Goal: Transaction & Acquisition: Purchase product/service

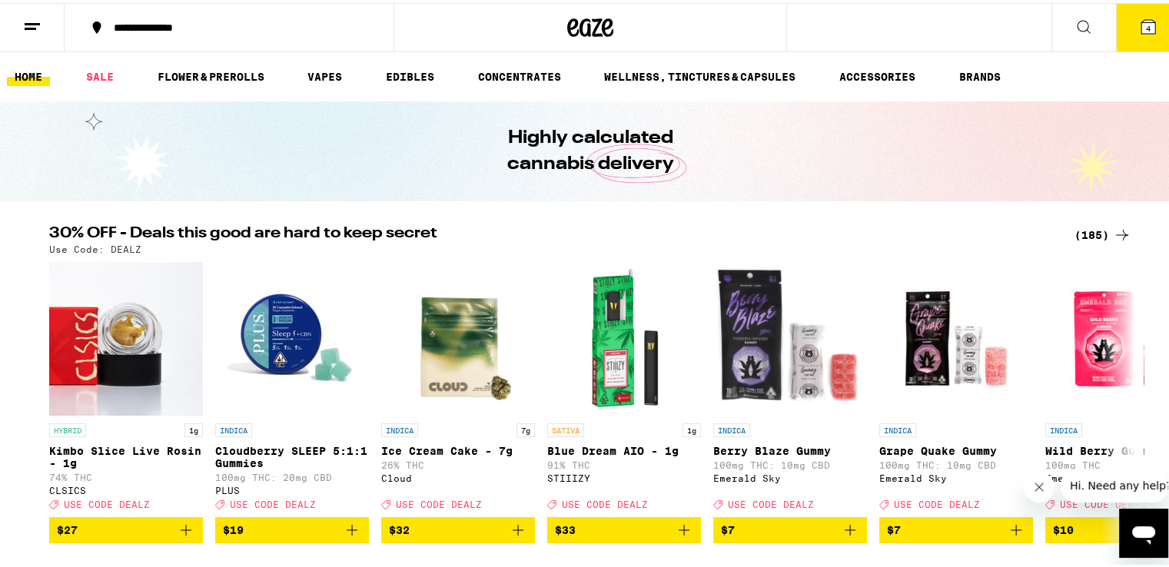
click at [1039, 485] on icon "Close message from company" at bounding box center [1038, 487] width 8 height 8
click at [1128, 35] on button "4" at bounding box center [1148, 25] width 65 height 48
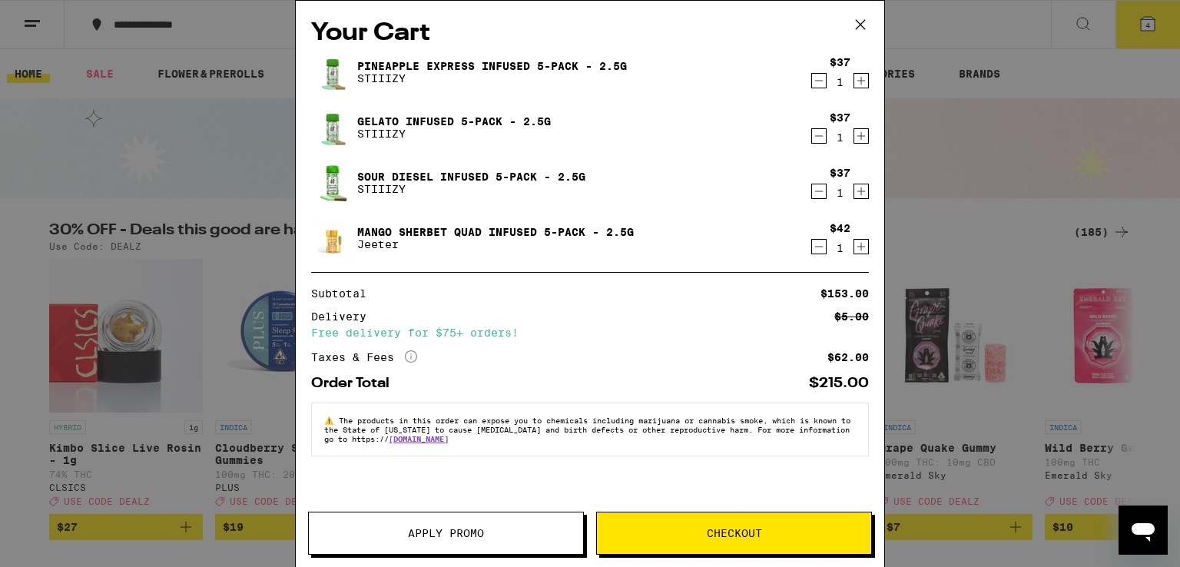
click at [487, 537] on span "Apply Promo" at bounding box center [446, 533] width 274 height 11
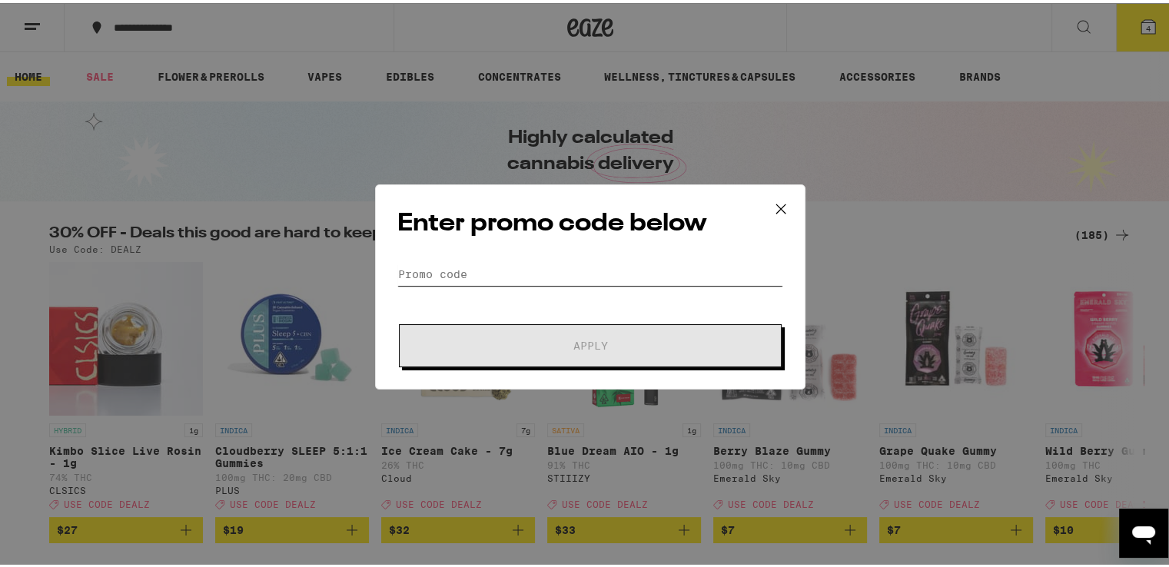
click at [528, 262] on input "Promo Code" at bounding box center [590, 271] width 386 height 23
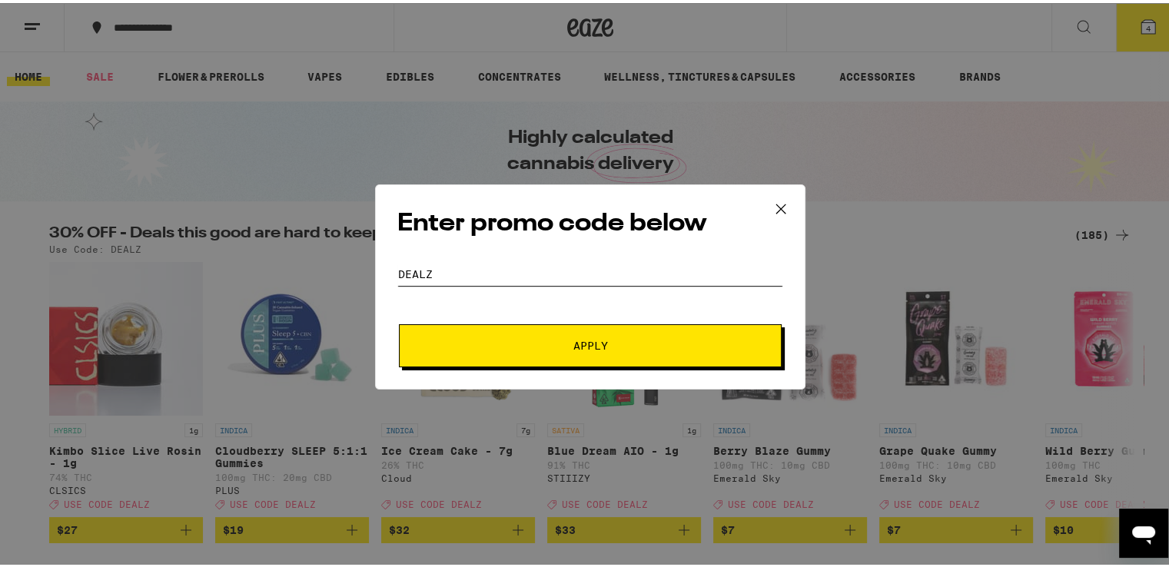
type input "dealz"
click at [547, 340] on span "Apply" at bounding box center [590, 342] width 277 height 11
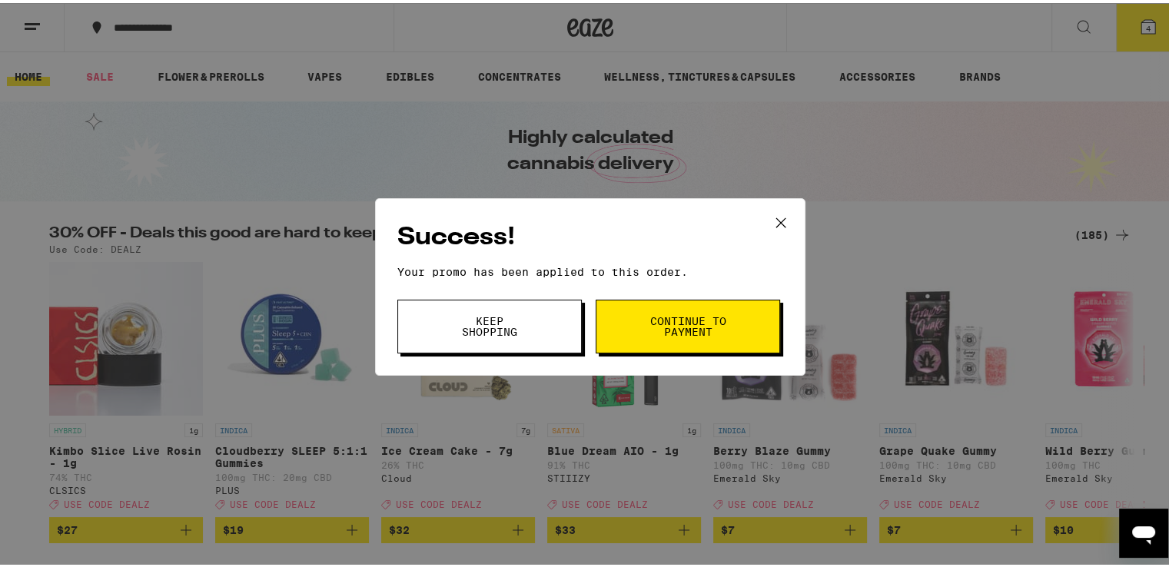
click at [637, 320] on button "Continue to payment" at bounding box center [688, 324] width 184 height 54
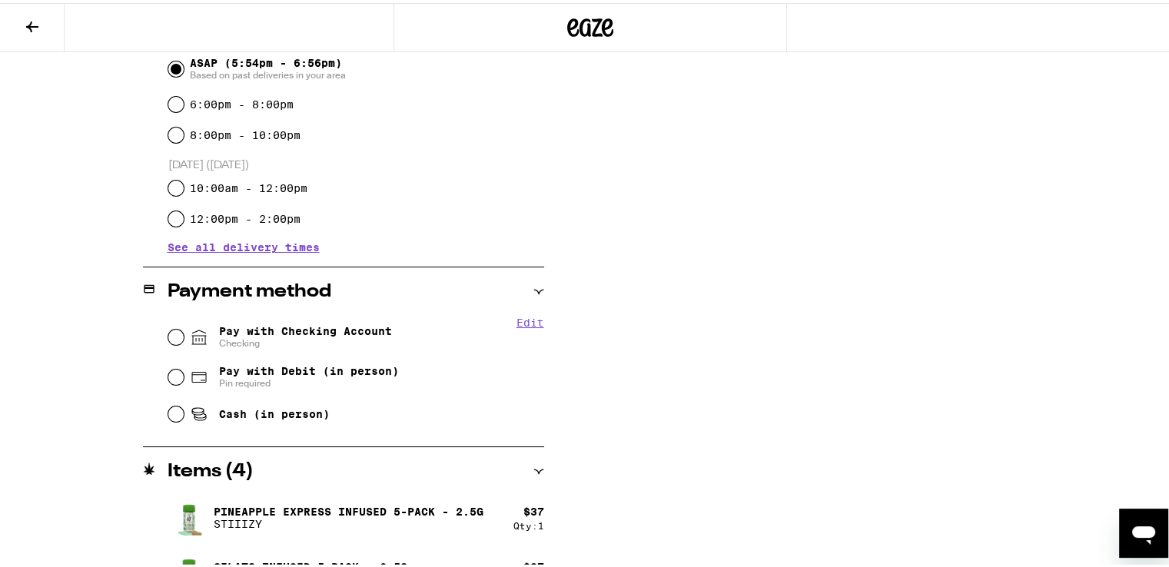
scroll to position [593, 0]
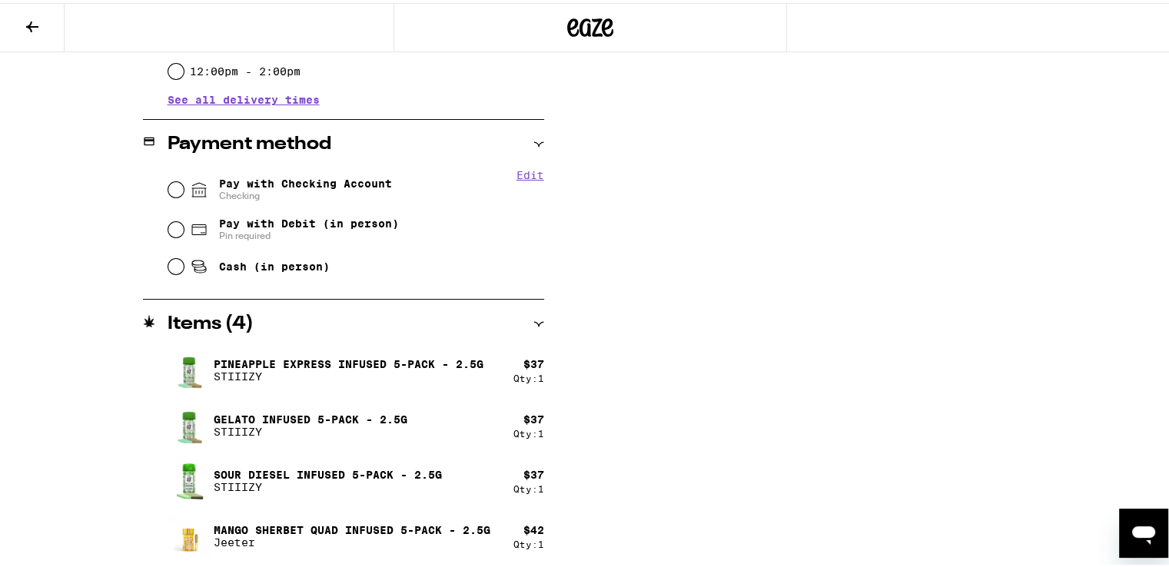
click at [28, 28] on icon at bounding box center [32, 24] width 18 height 18
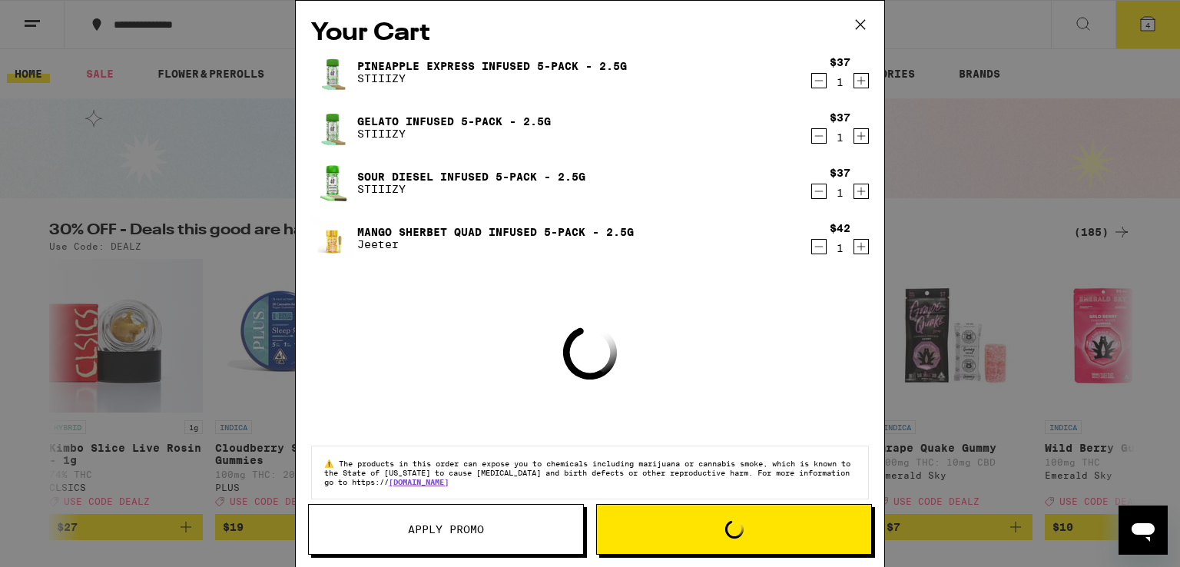
click at [861, 30] on icon at bounding box center [860, 24] width 23 height 23
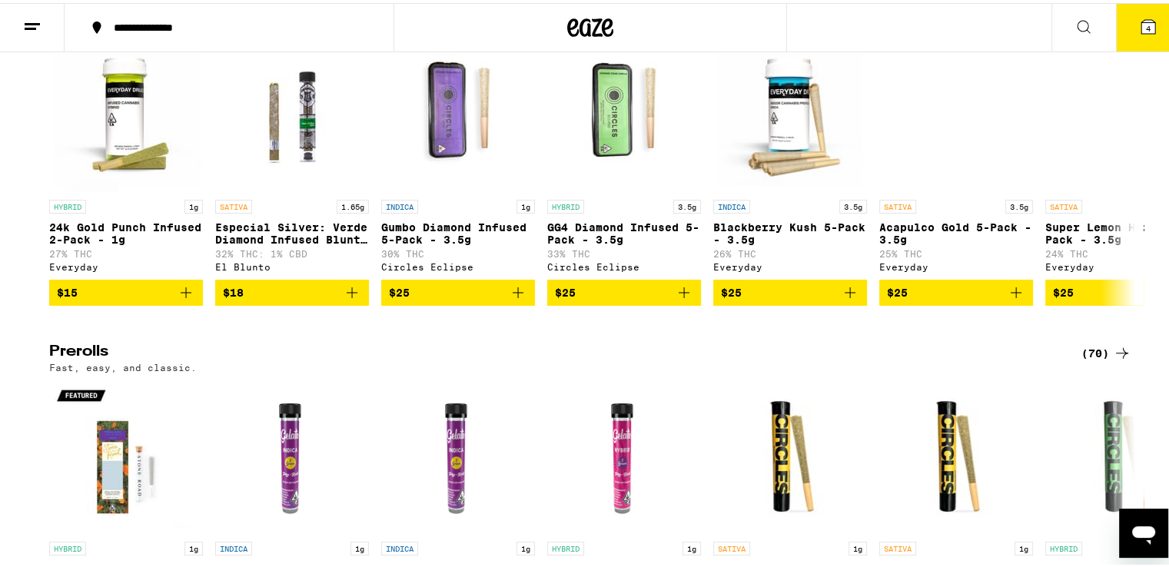
scroll to position [4528, 0]
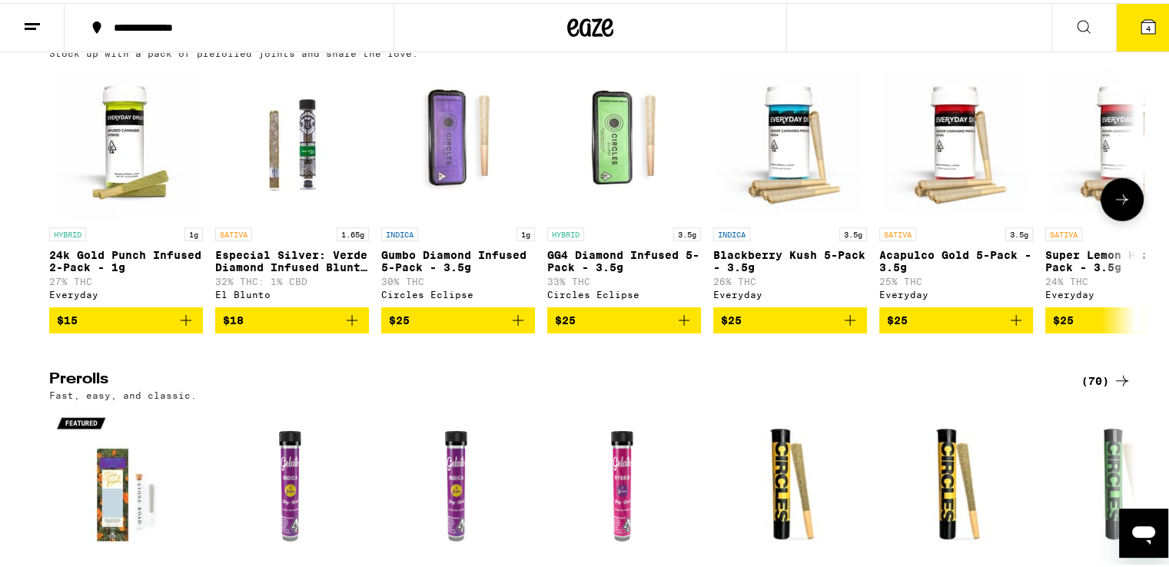
click at [1113, 206] on icon at bounding box center [1122, 197] width 18 height 18
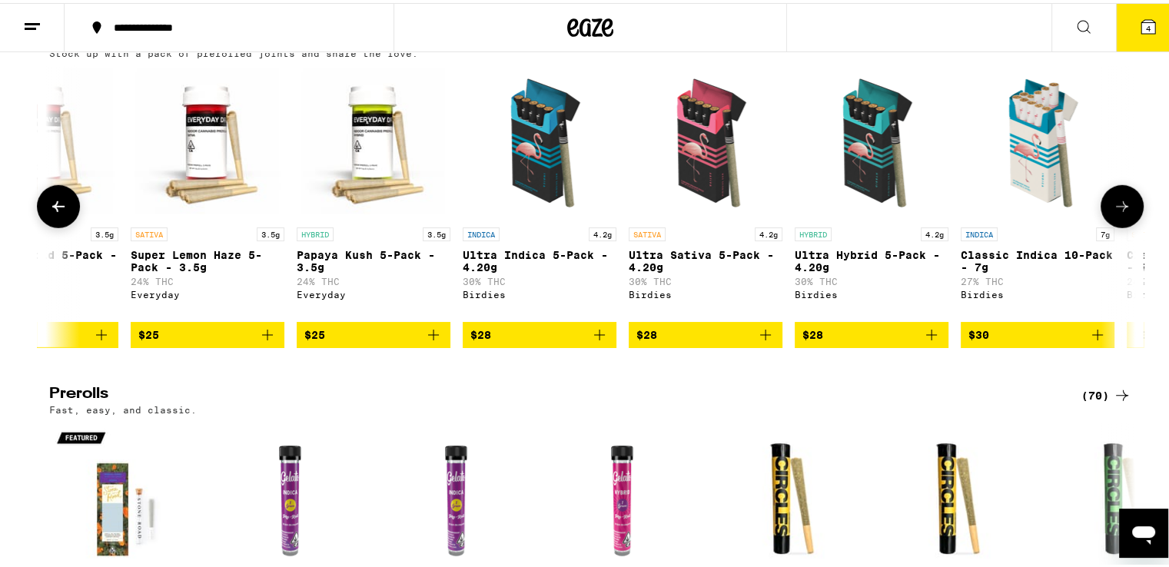
click at [1113, 213] on icon at bounding box center [1122, 203] width 18 height 18
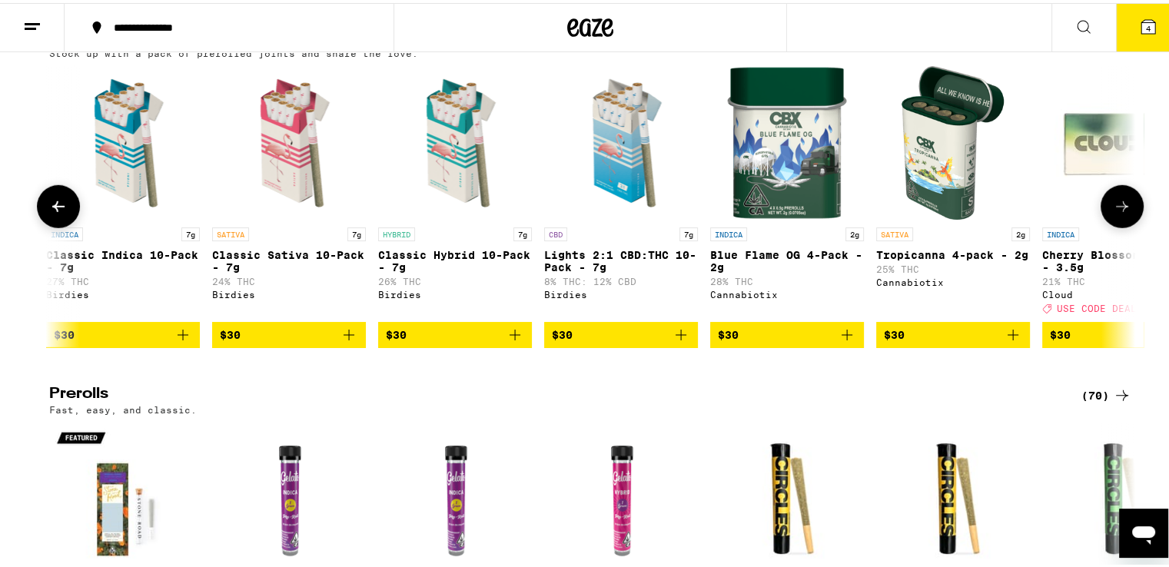
click at [1113, 213] on icon at bounding box center [1122, 203] width 18 height 18
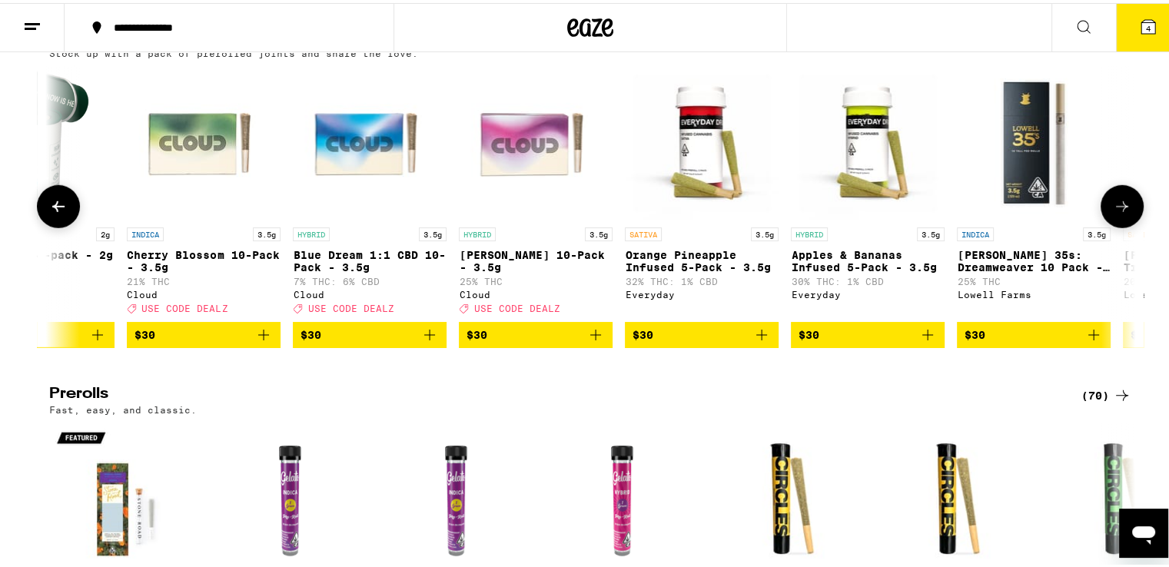
click at [1113, 213] on icon at bounding box center [1122, 203] width 18 height 18
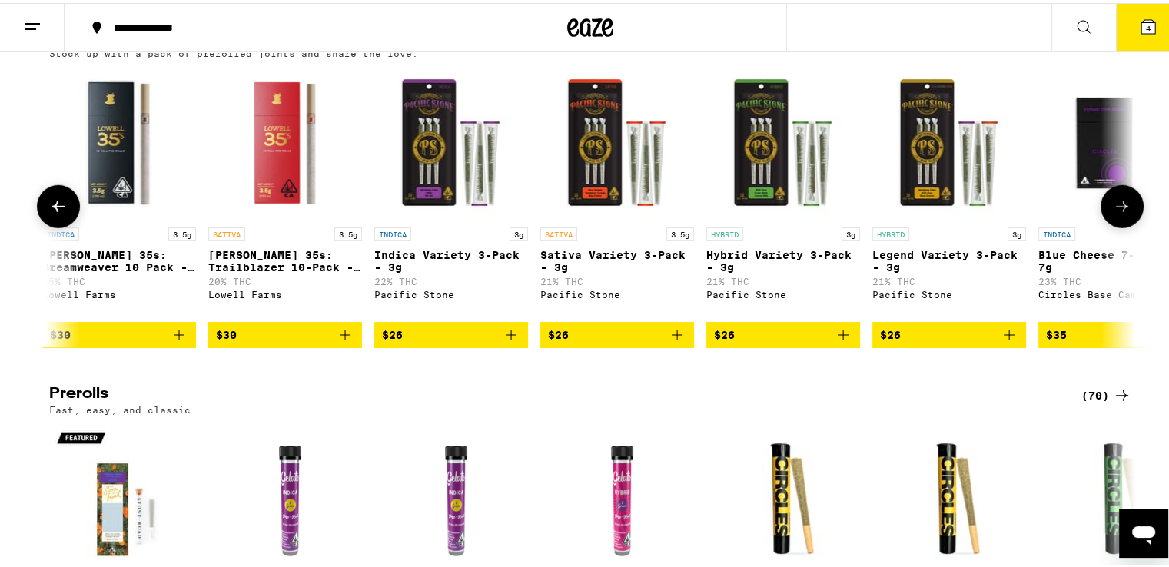
click at [1113, 213] on icon at bounding box center [1122, 203] width 18 height 18
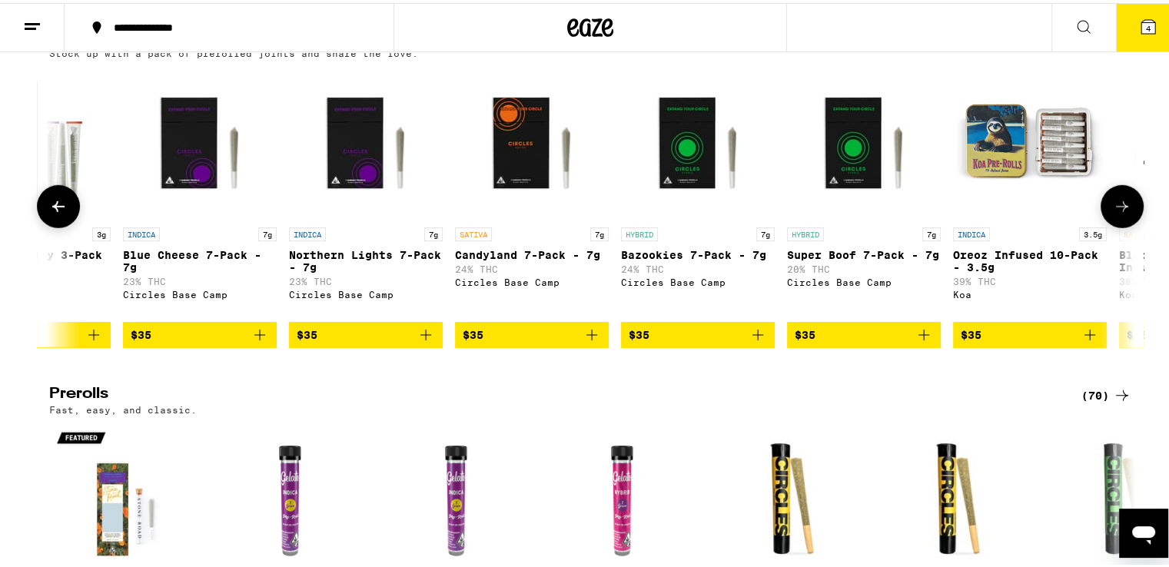
click at [1113, 213] on icon at bounding box center [1122, 203] width 18 height 18
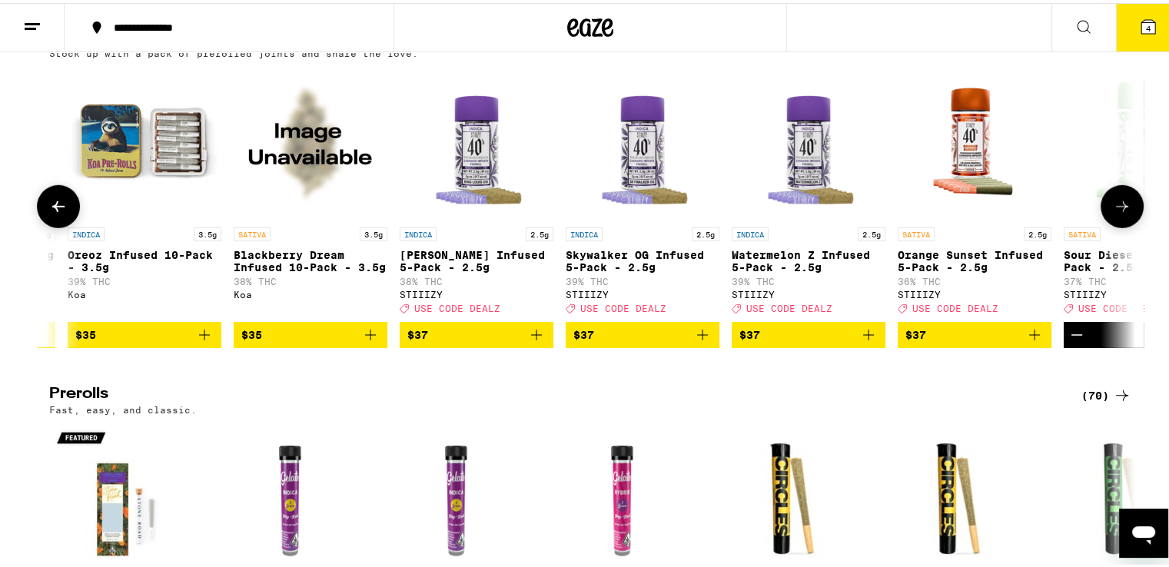
scroll to position [0, 5489]
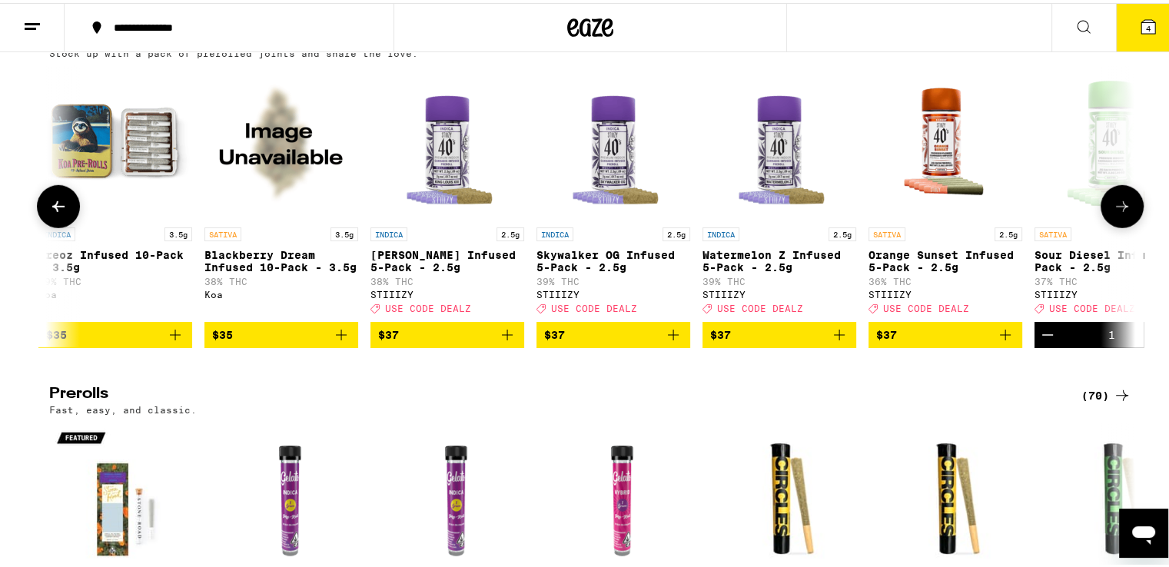
click at [1113, 213] on icon at bounding box center [1122, 203] width 18 height 18
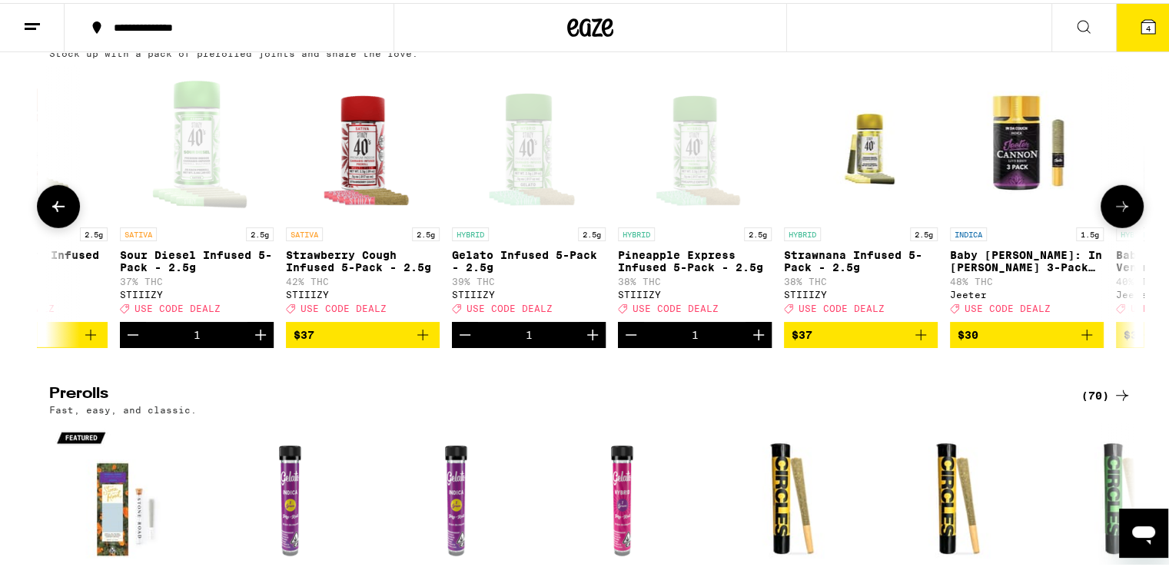
click at [1113, 213] on icon at bounding box center [1122, 203] width 18 height 18
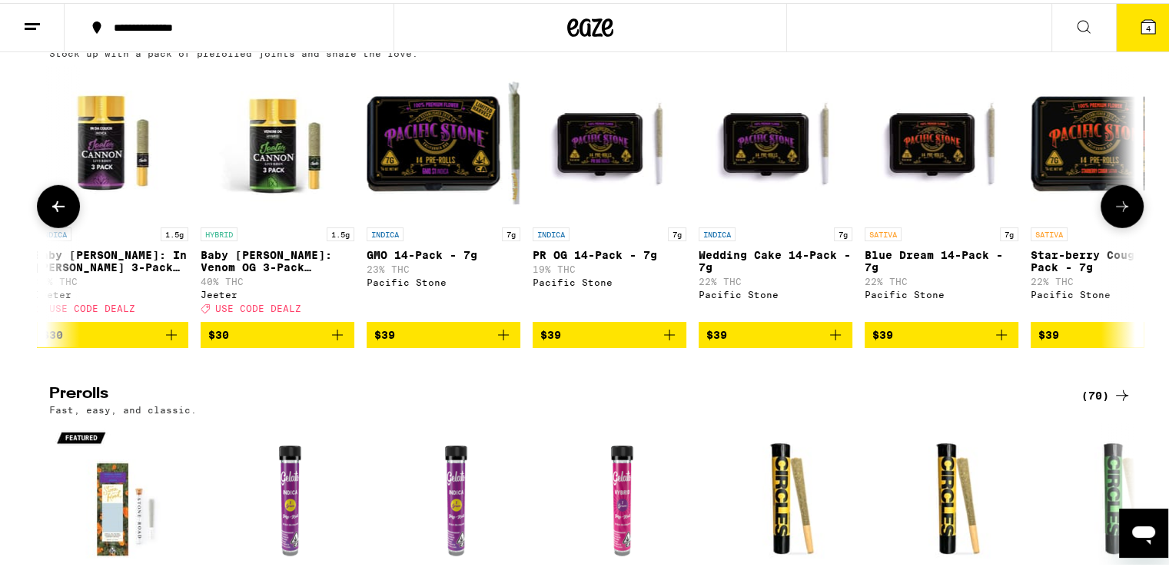
click at [1113, 213] on icon at bounding box center [1122, 203] width 18 height 18
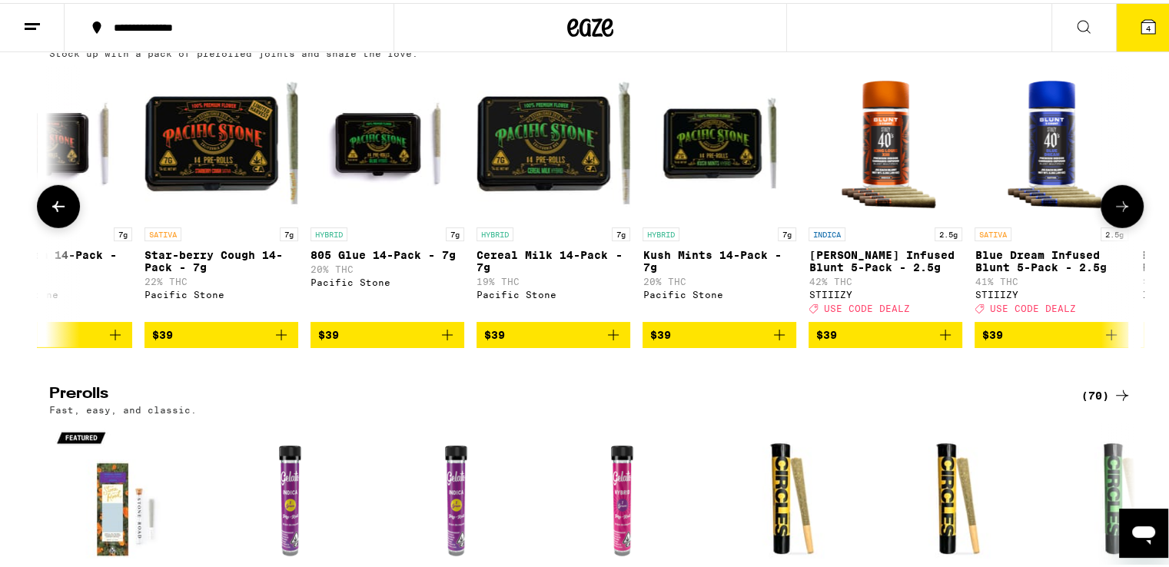
scroll to position [0, 8234]
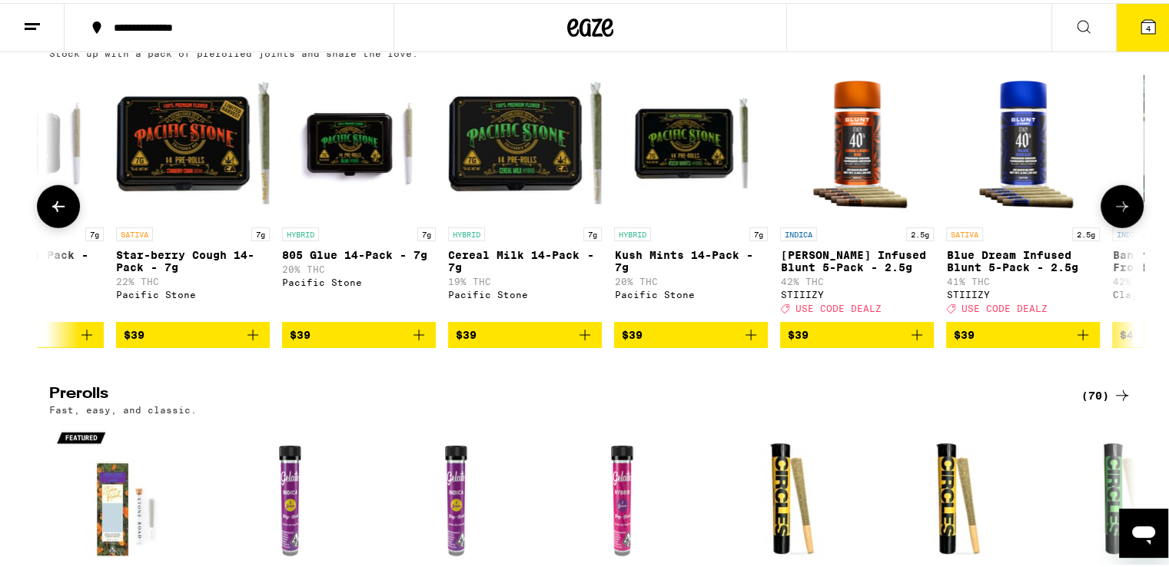
click at [1113, 213] on icon at bounding box center [1122, 203] width 18 height 18
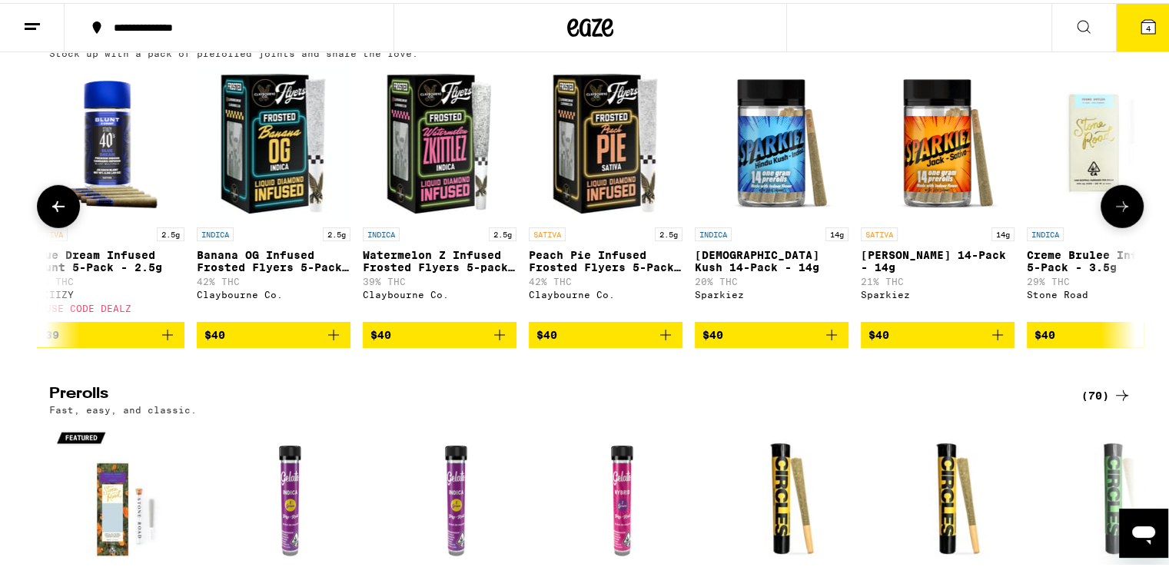
click at [1113, 213] on icon at bounding box center [1122, 203] width 18 height 18
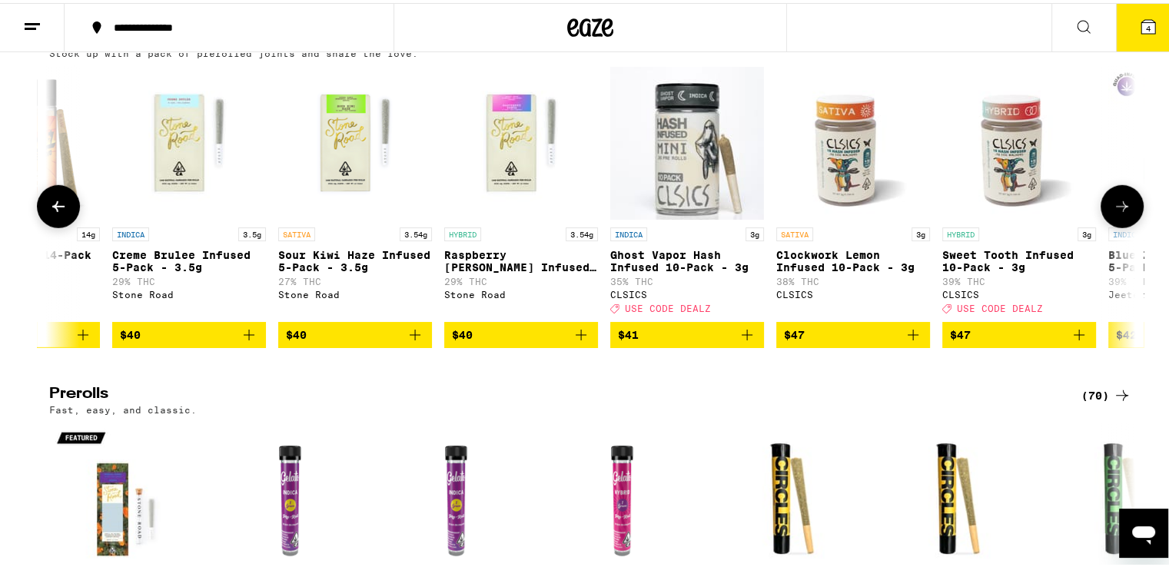
click at [1113, 213] on icon at bounding box center [1122, 203] width 18 height 18
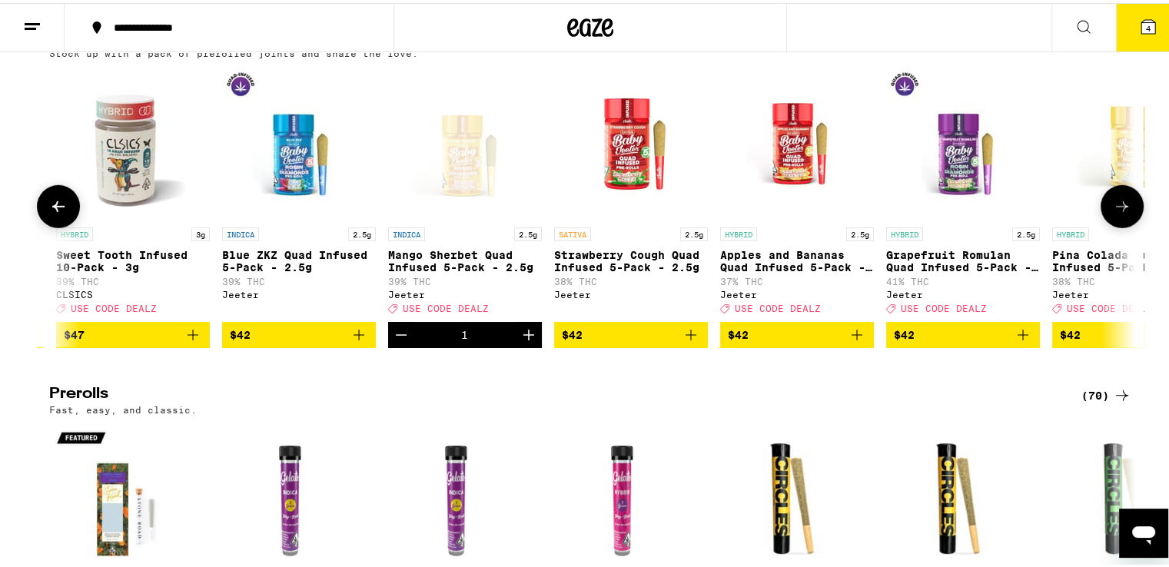
scroll to position [0, 10978]
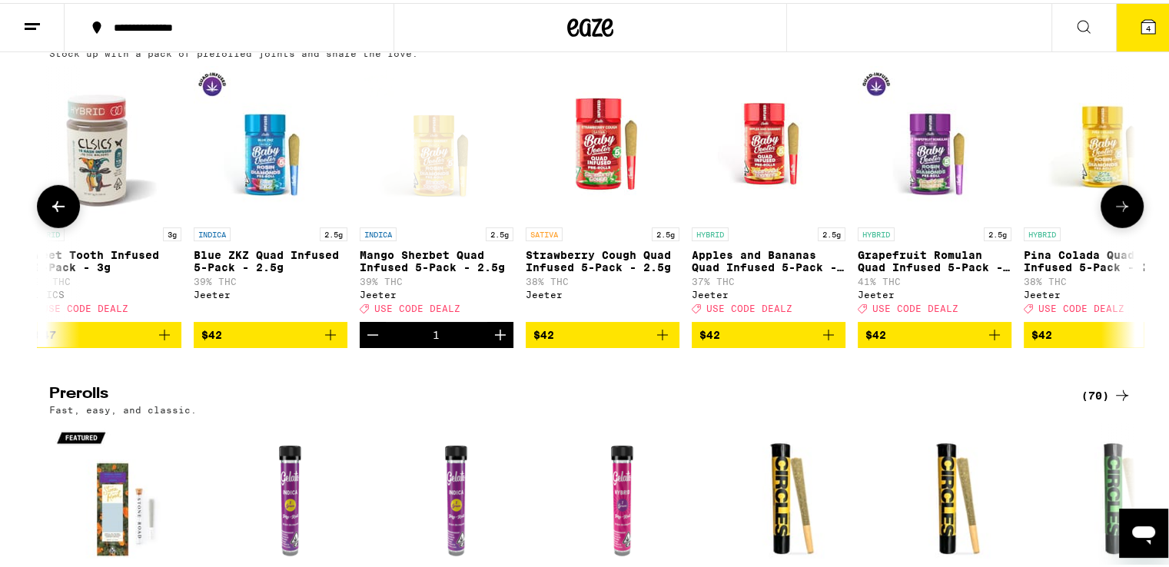
click at [1113, 213] on icon at bounding box center [1122, 203] width 18 height 18
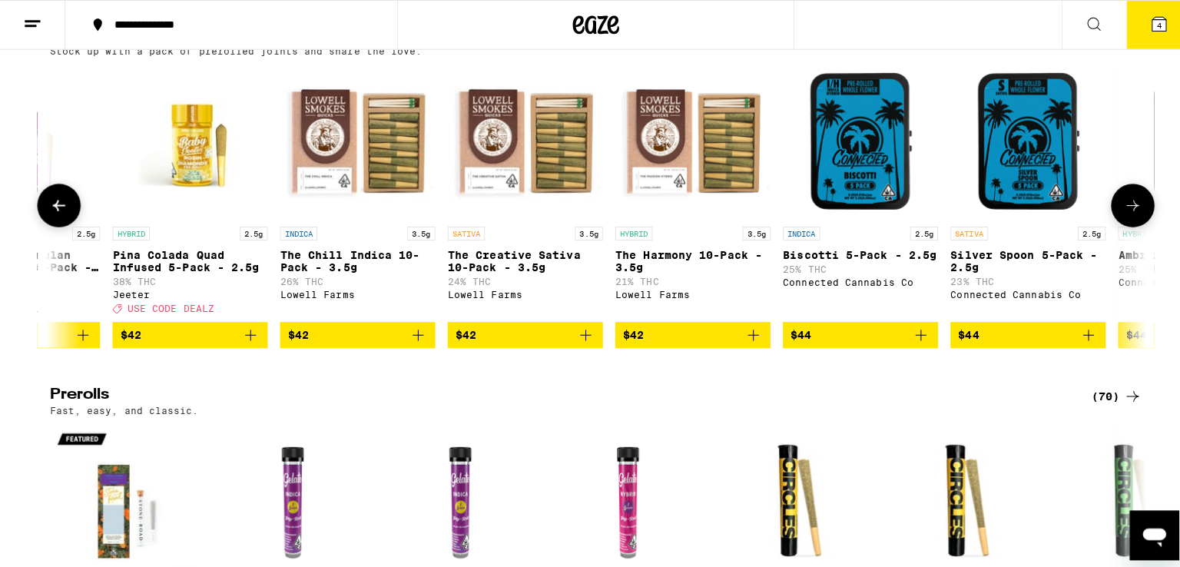
scroll to position [0, 11893]
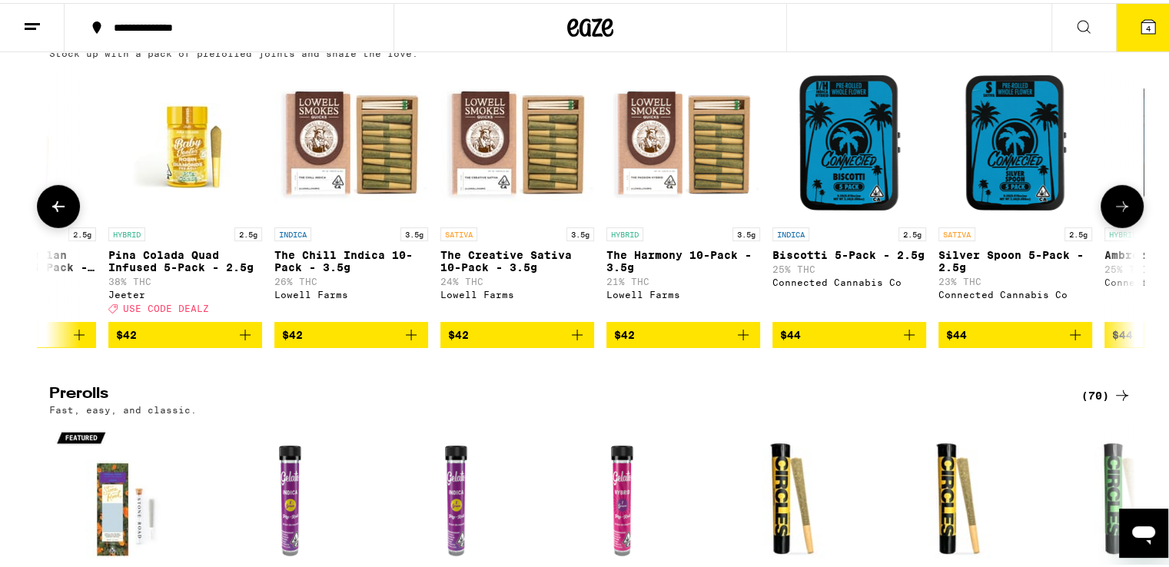
click at [169, 217] on img "Open page for Pina Colada Quad Infused 5-Pack - 2.5g from Jeeter" at bounding box center [185, 140] width 154 height 154
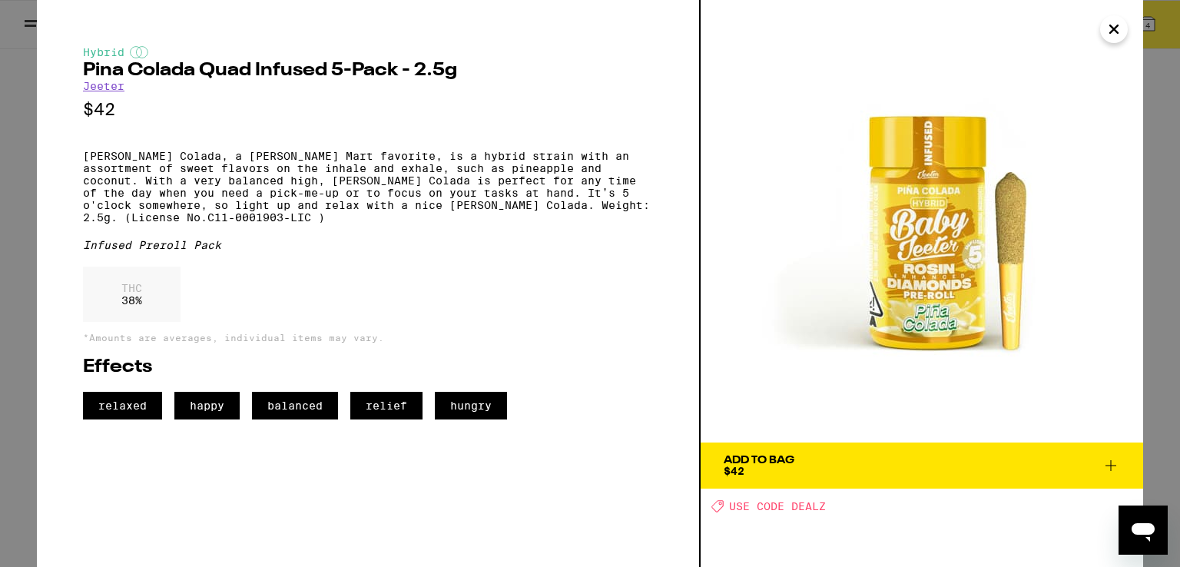
click at [1111, 25] on icon "Close" at bounding box center [1114, 29] width 18 height 23
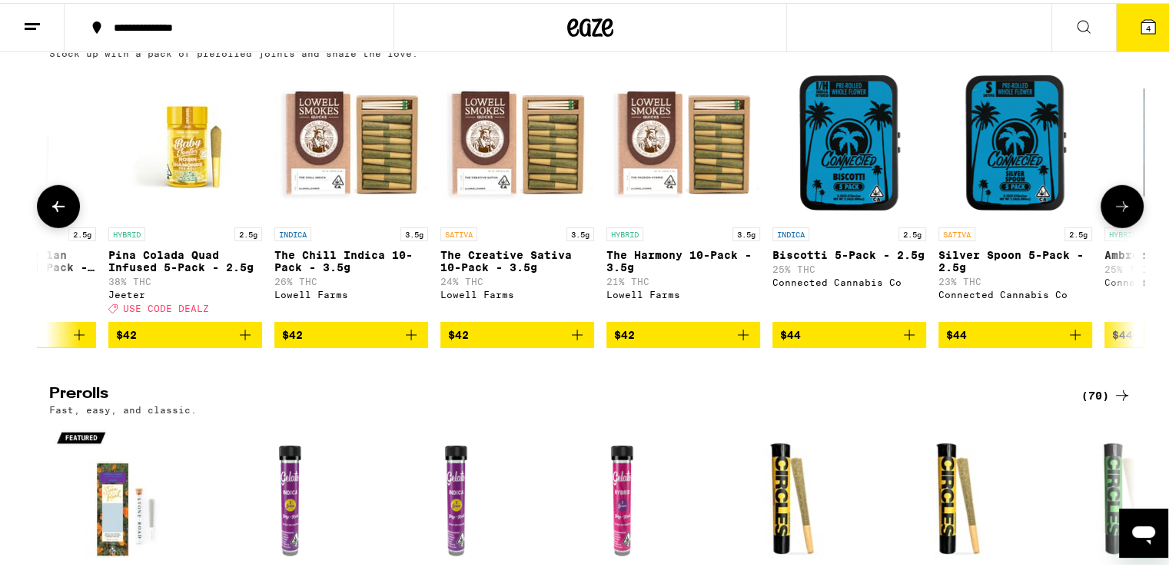
click at [241, 341] on icon "Add to bag" at bounding box center [245, 332] width 18 height 18
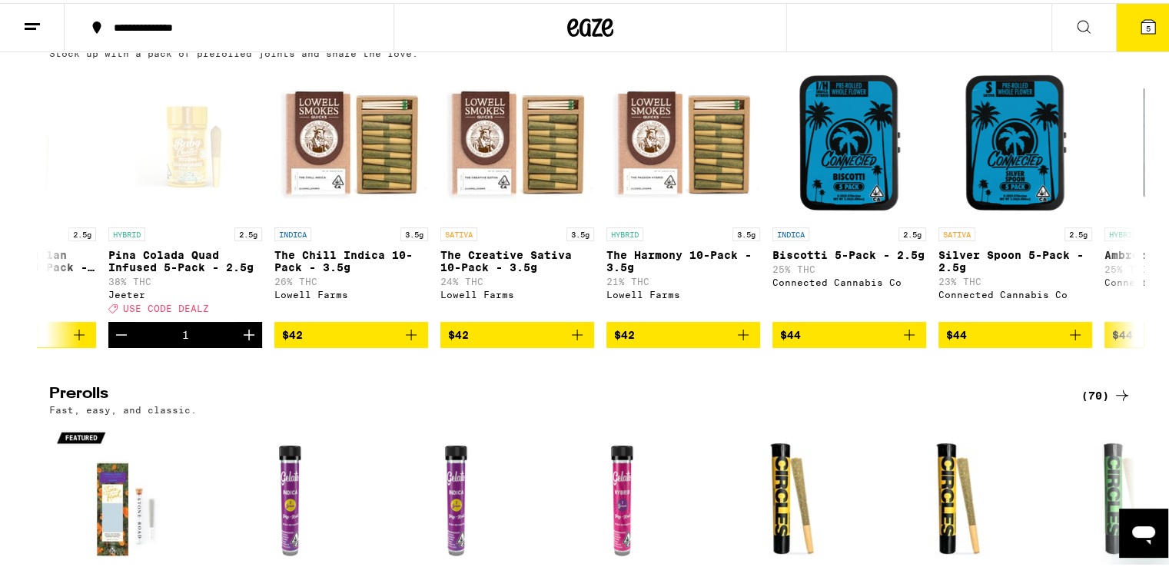
click at [1141, 19] on icon at bounding box center [1148, 24] width 14 height 14
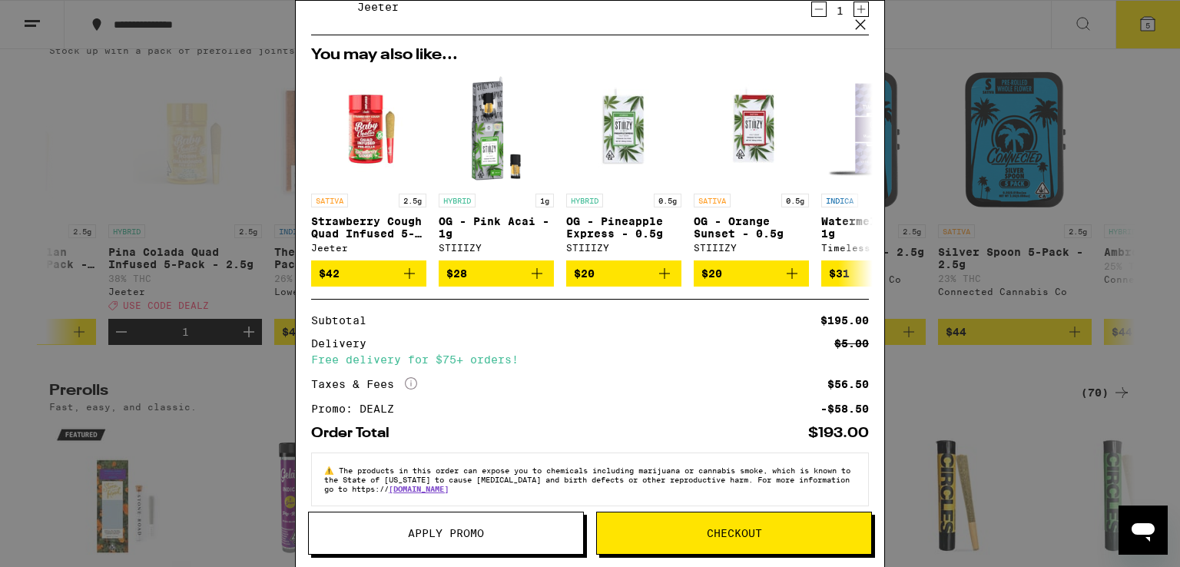
scroll to position [314, 0]
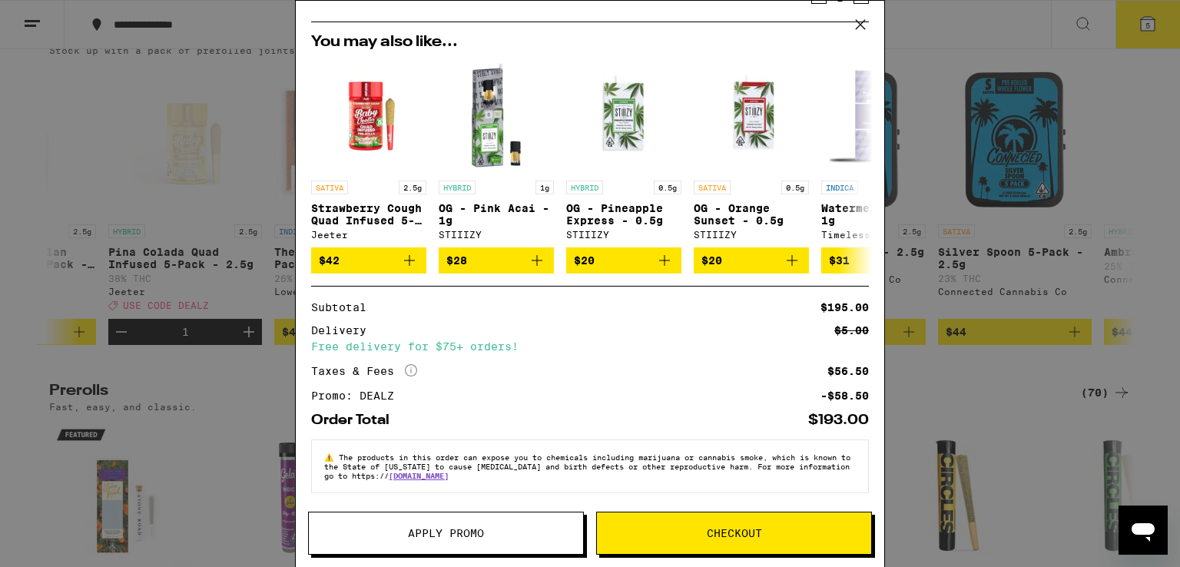
click at [735, 533] on span "Checkout" at bounding box center [734, 533] width 55 height 11
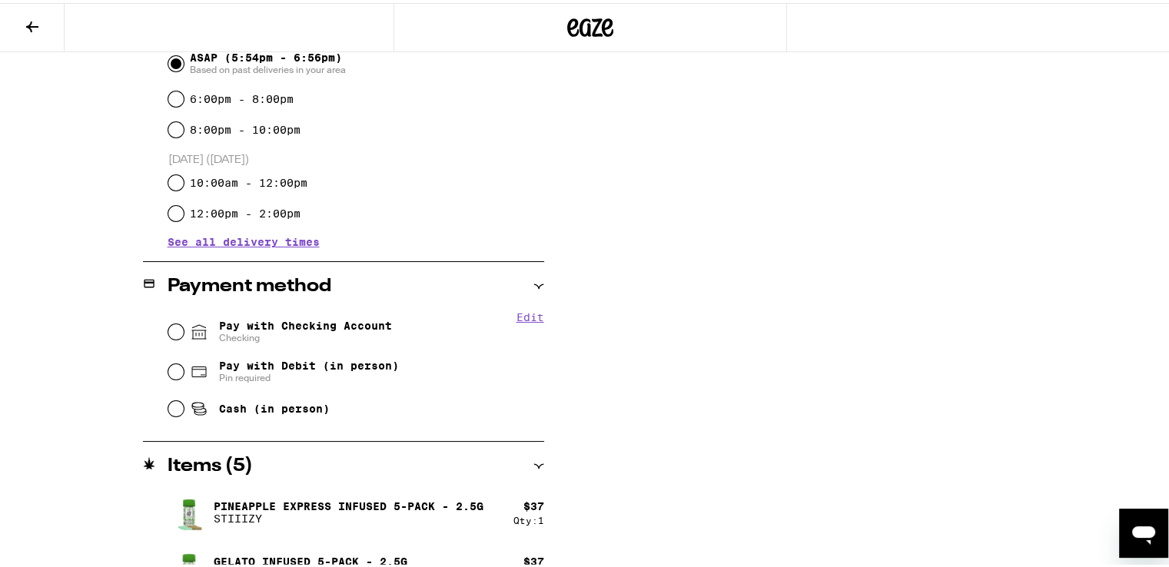
scroll to position [450, 0]
click at [168, 332] on input "Pay with Checking Account Checking" at bounding box center [175, 330] width 15 height 15
radio input "true"
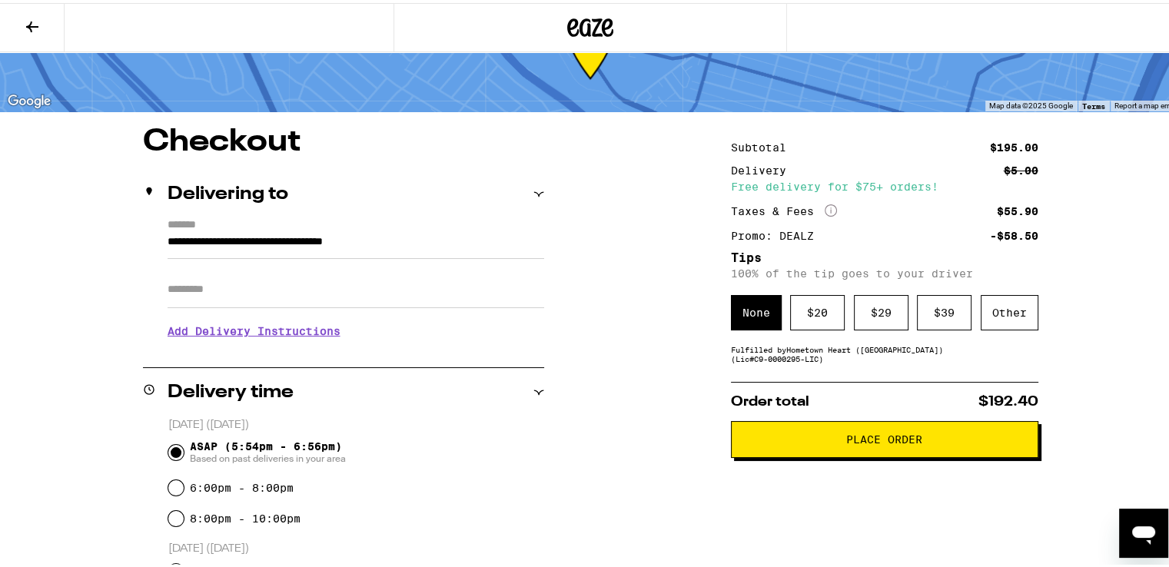
scroll to position [56, 0]
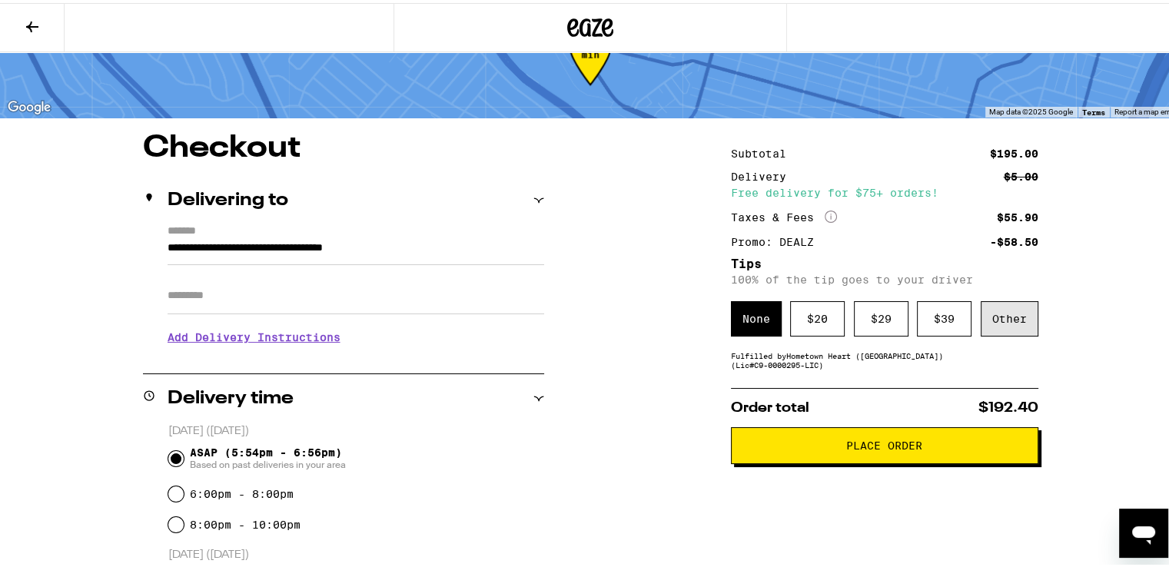
click at [991, 306] on div "Other" at bounding box center [1010, 315] width 58 height 35
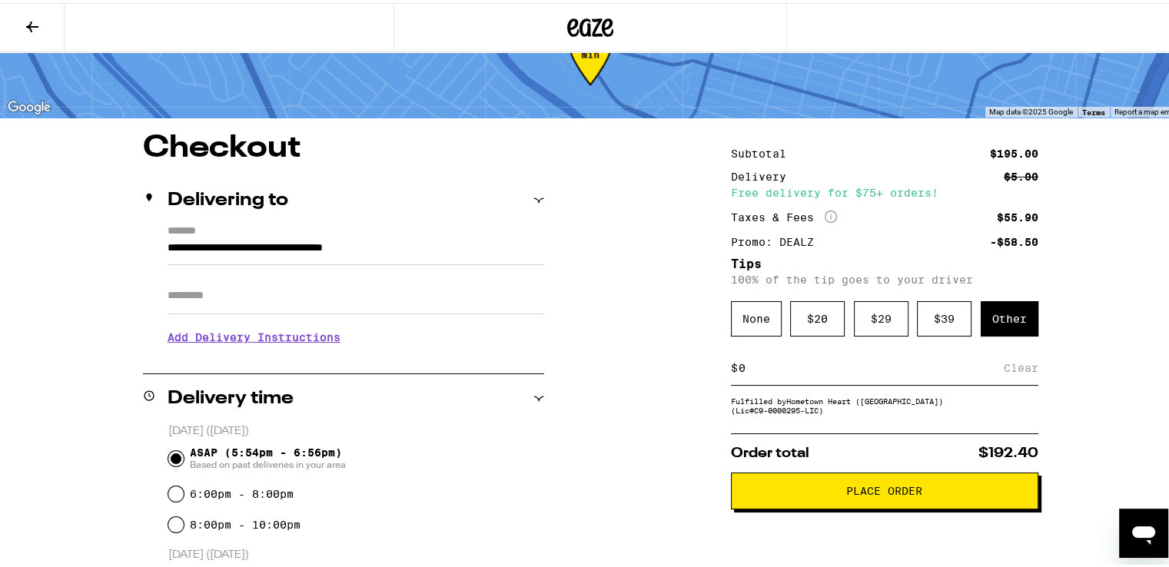
click at [845, 370] on input at bounding box center [871, 365] width 266 height 14
type input "8"
click at [1015, 370] on div "Save" at bounding box center [1025, 365] width 28 height 34
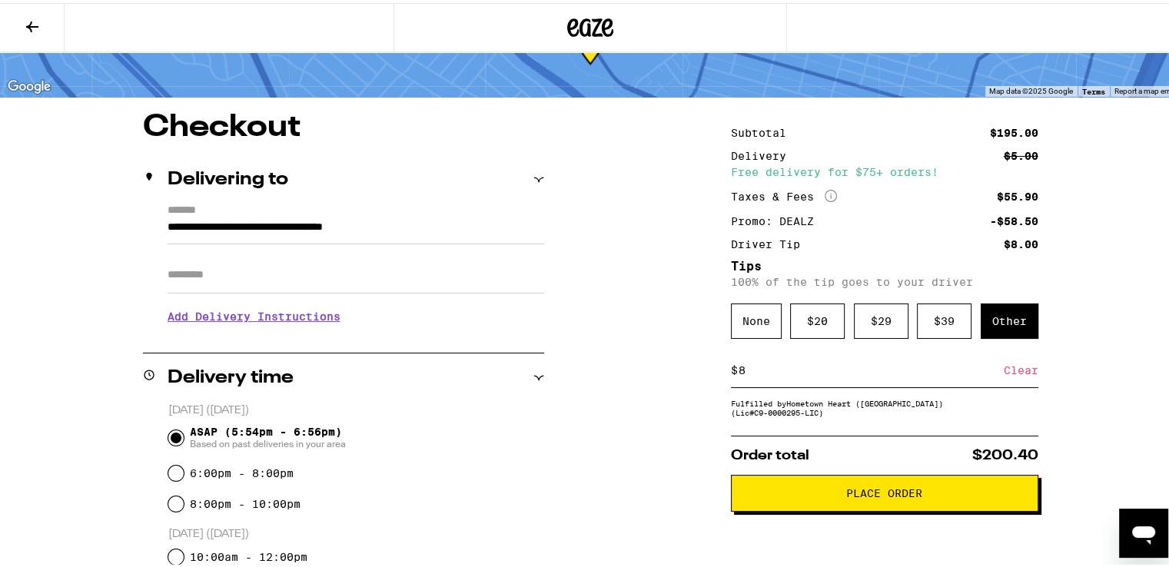
scroll to position [75, 0]
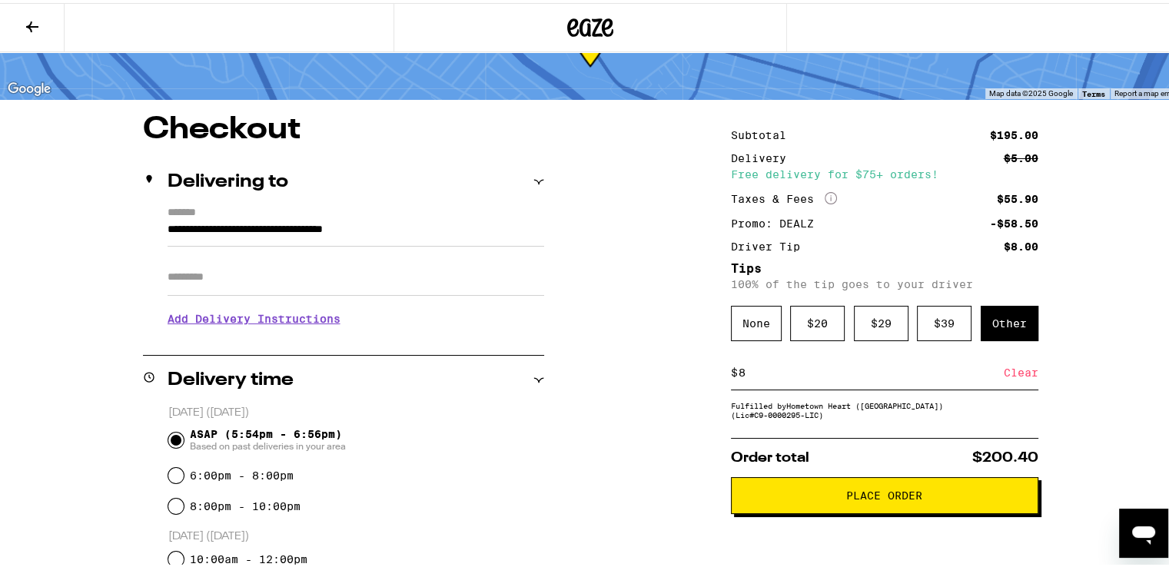
click at [858, 498] on span "Place Order" at bounding box center [884, 492] width 76 height 11
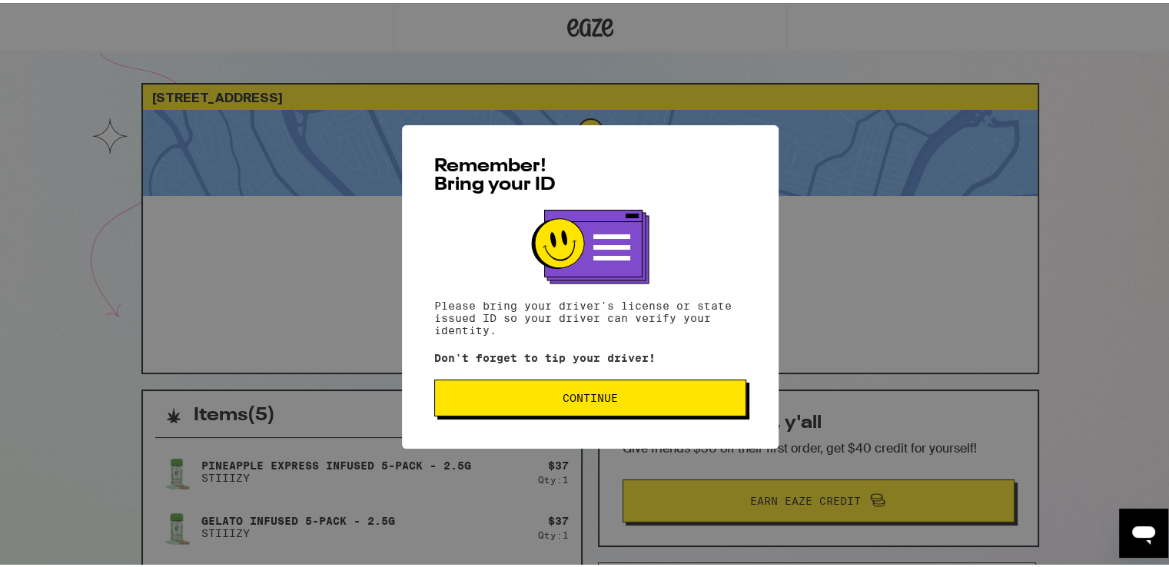
click at [652, 397] on span "Continue" at bounding box center [590, 395] width 286 height 11
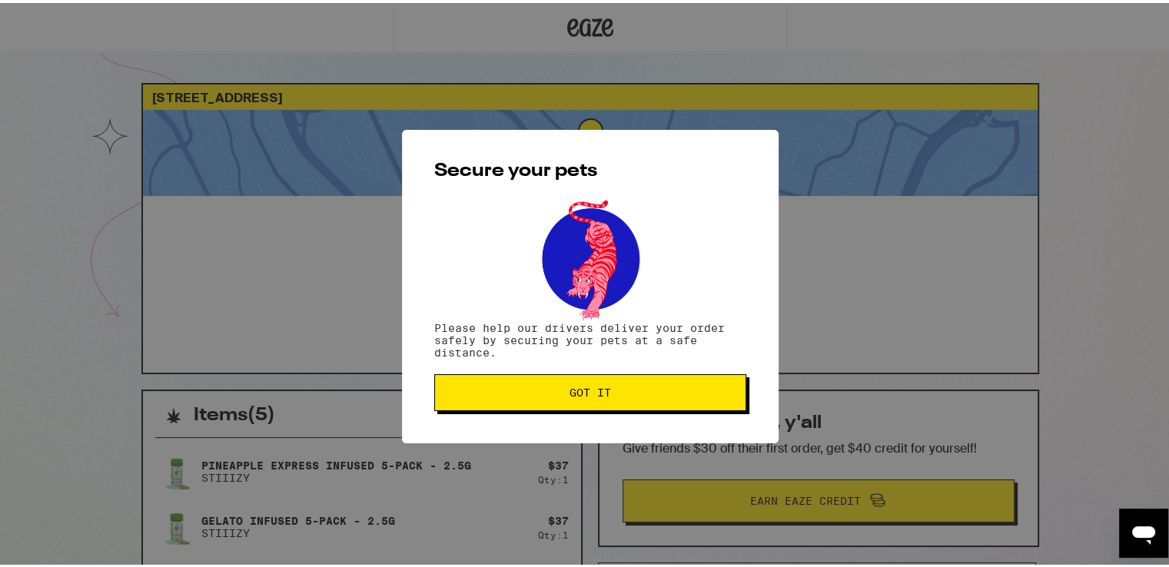
click at [652, 397] on button "Got it" at bounding box center [590, 389] width 312 height 37
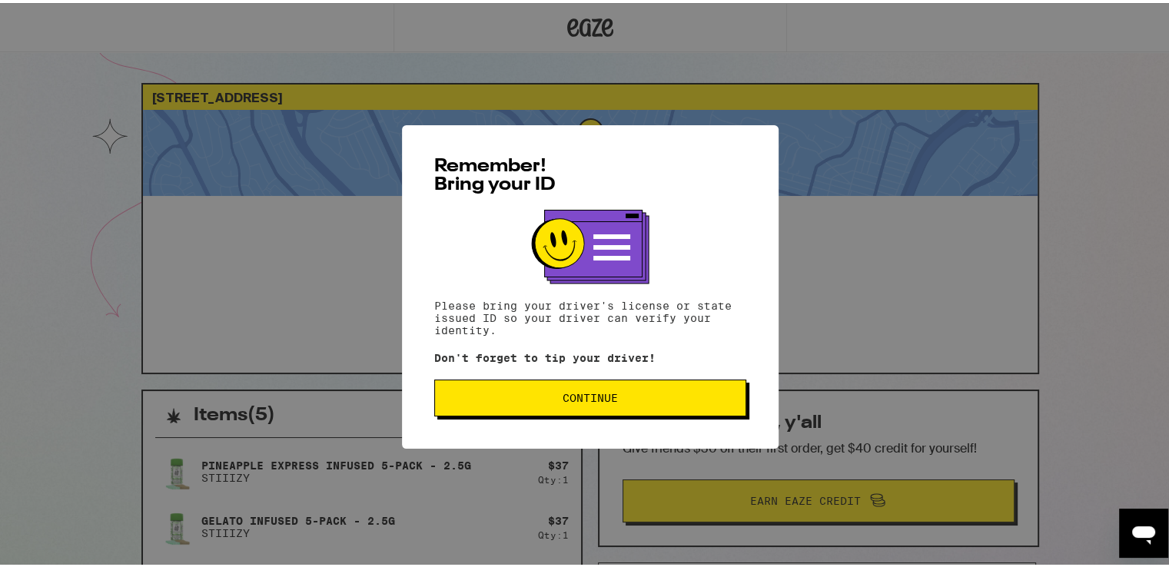
click at [592, 417] on div "Remember! Bring your ID Please bring your driver's license or state issued ID s…" at bounding box center [590, 284] width 377 height 324
click at [591, 404] on button "Continue" at bounding box center [590, 395] width 312 height 37
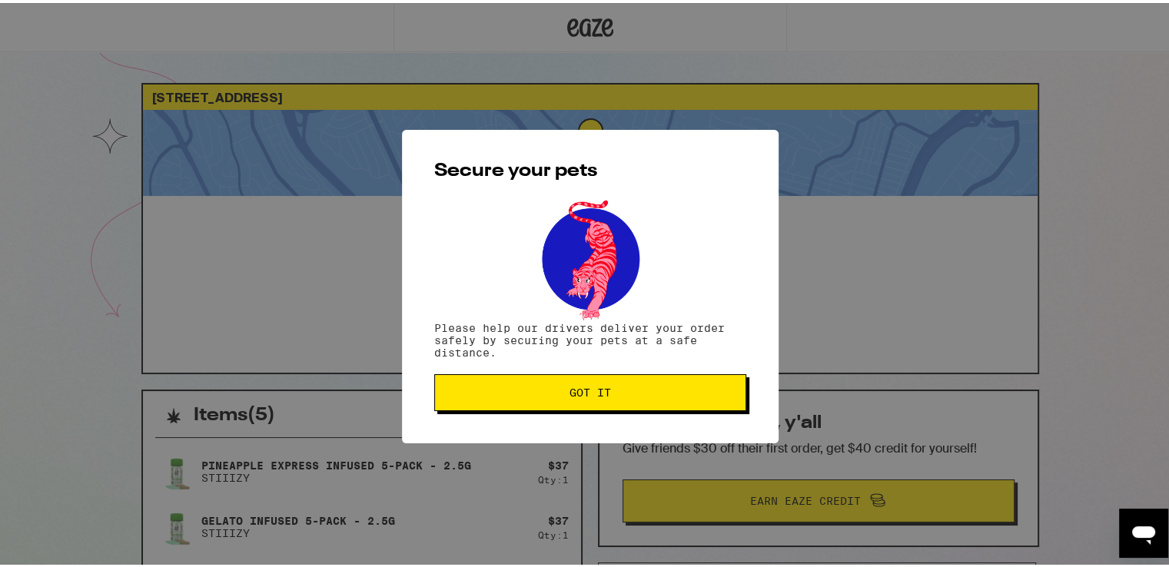
click at [591, 404] on button "Got it" at bounding box center [590, 389] width 312 height 37
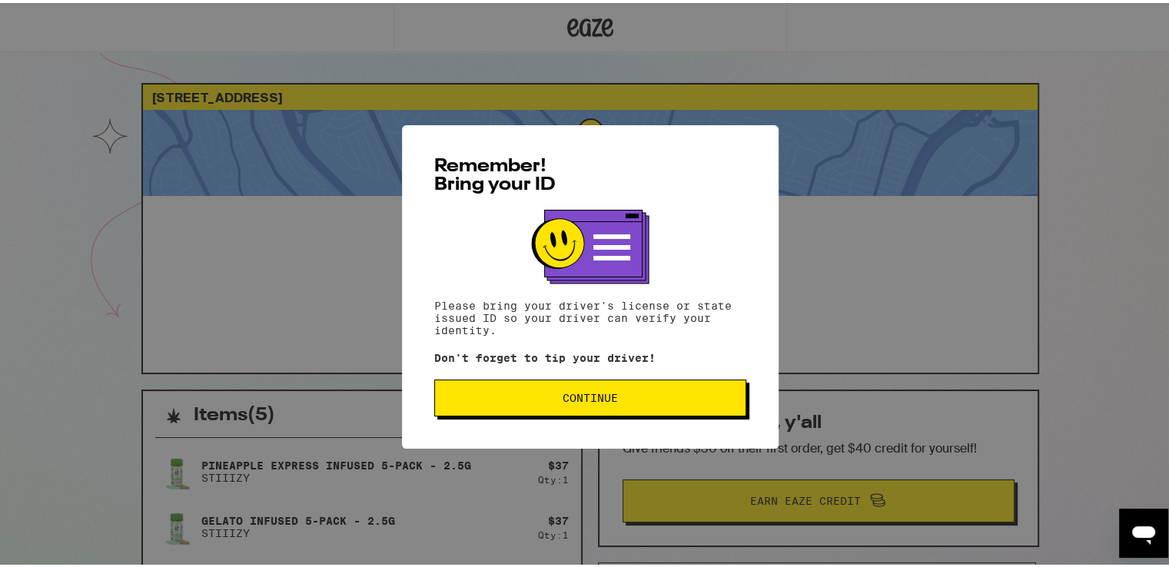
click at [620, 411] on button "Continue" at bounding box center [590, 395] width 312 height 37
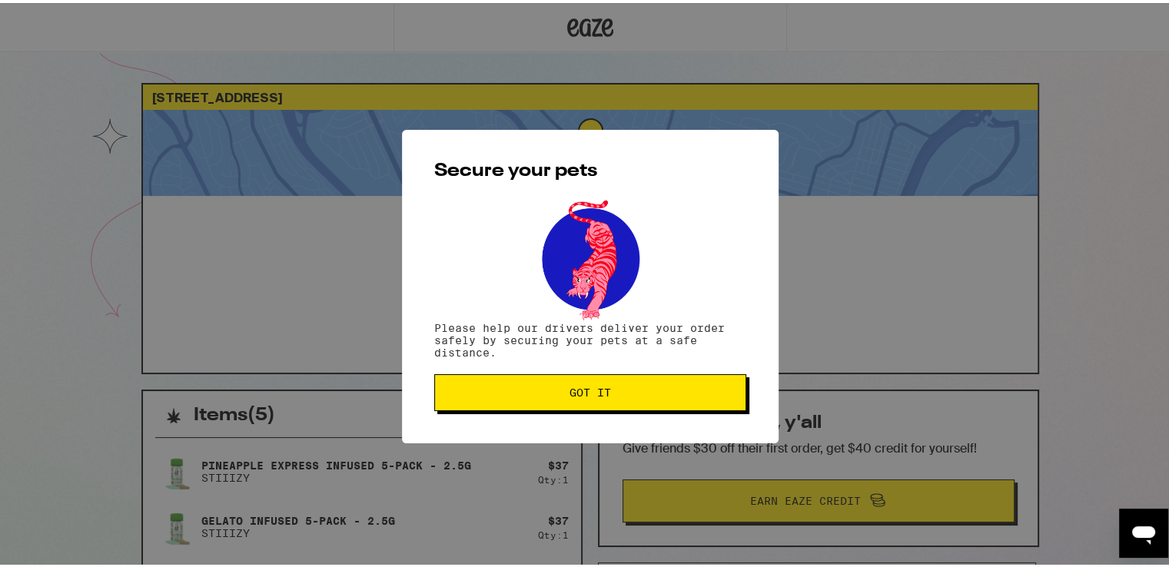
click at [614, 394] on span "Got it" at bounding box center [590, 389] width 286 height 11
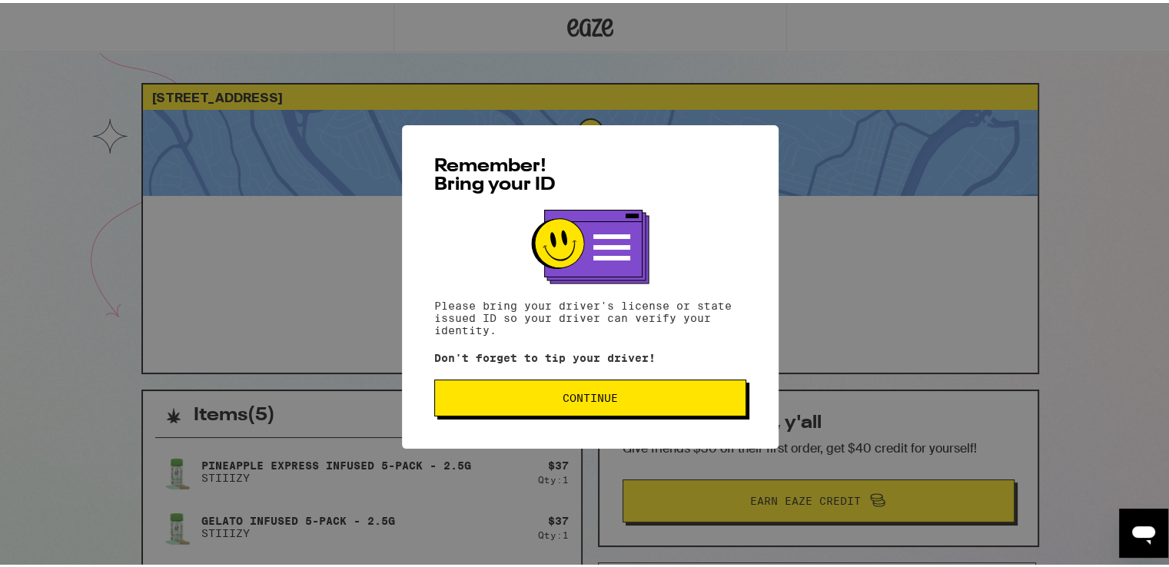
click at [579, 396] on span "Continue" at bounding box center [590, 395] width 55 height 11
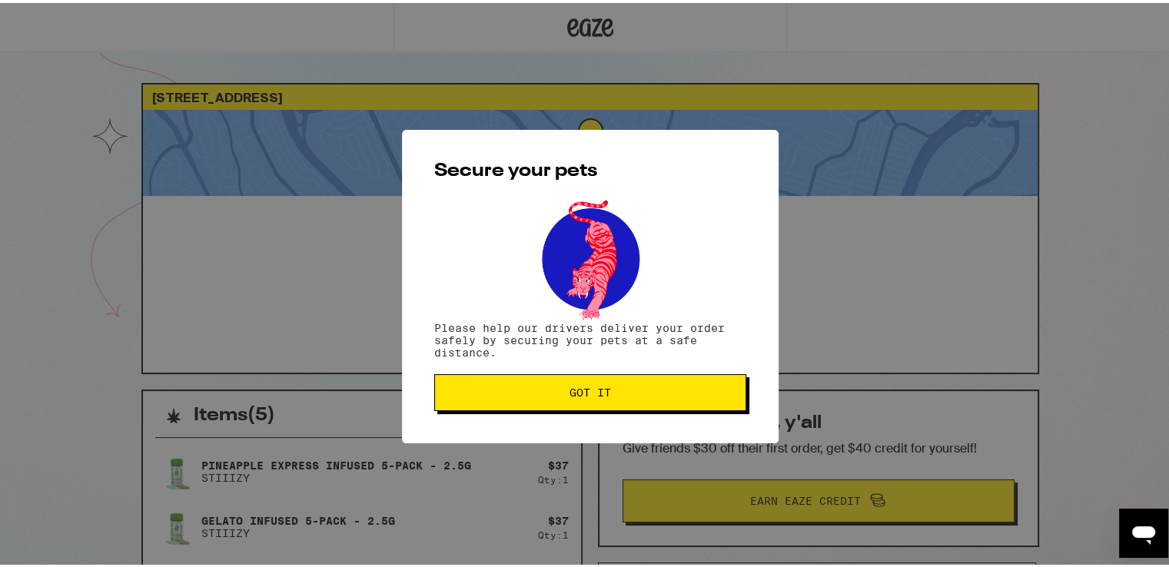
click at [579, 395] on span "Got it" at bounding box center [590, 389] width 42 height 11
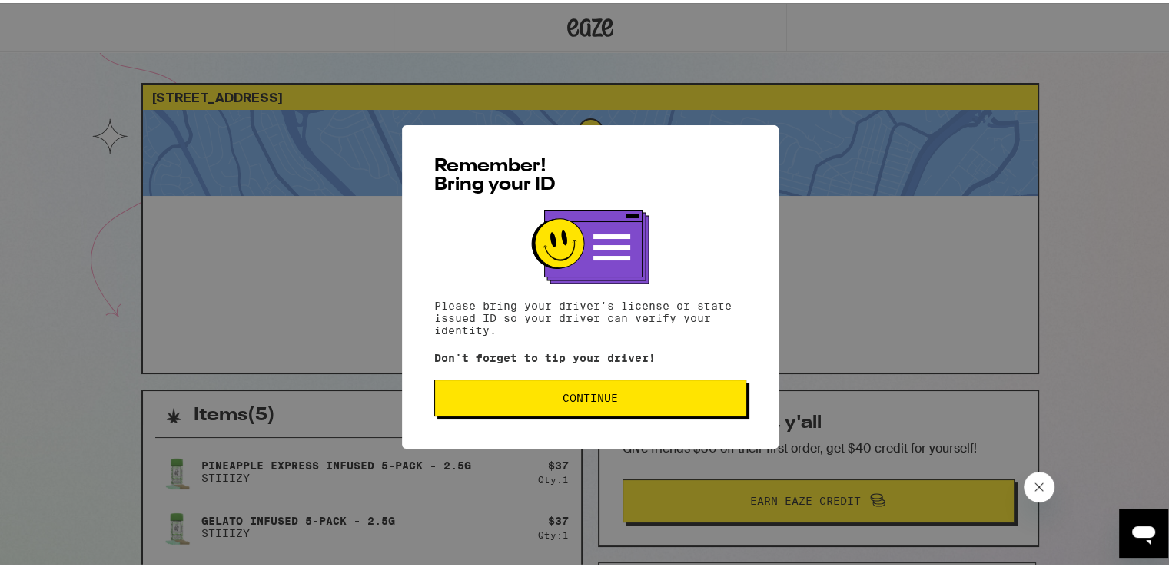
click at [656, 392] on span "Continue" at bounding box center [590, 395] width 286 height 11
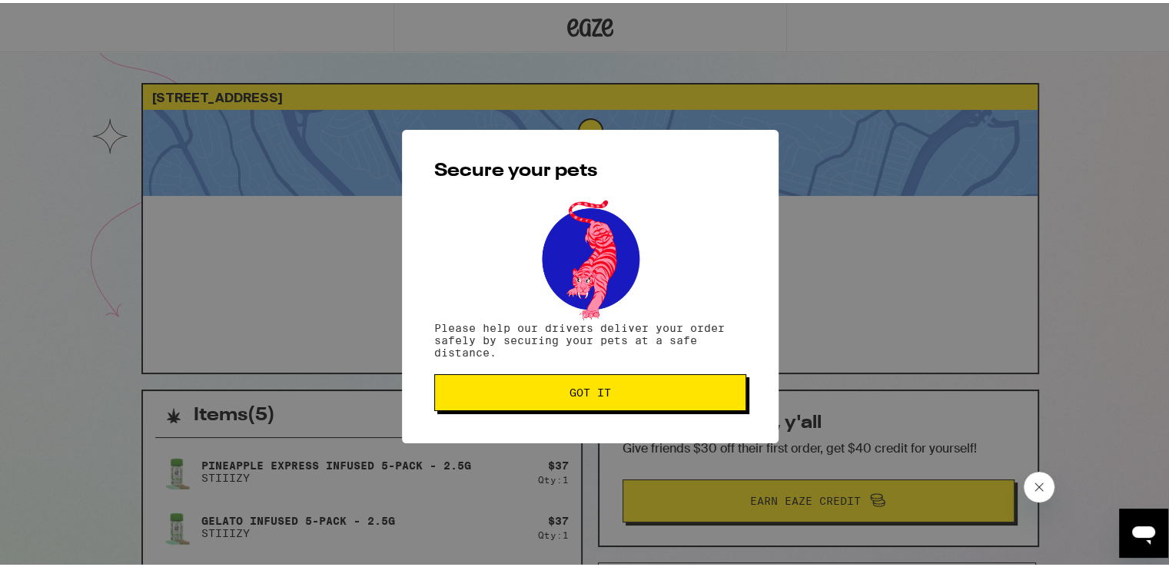
click at [656, 392] on span "Got it" at bounding box center [590, 389] width 286 height 11
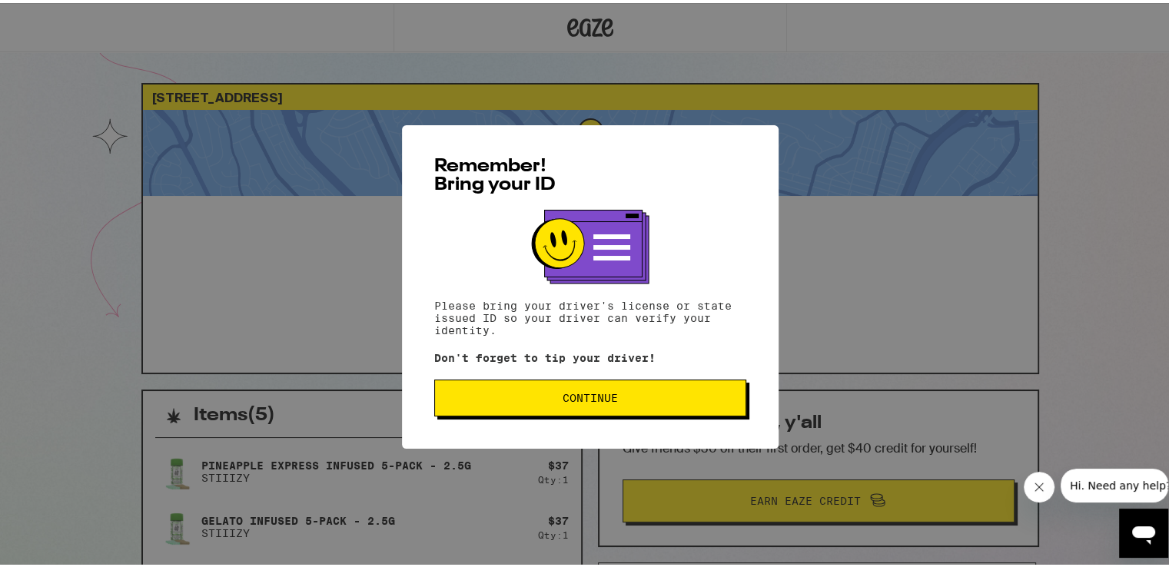
click at [639, 420] on div "Remember! Bring your ID Please bring your driver's license or state issued ID s…" at bounding box center [590, 284] width 377 height 324
click at [643, 409] on button "Continue" at bounding box center [590, 395] width 312 height 37
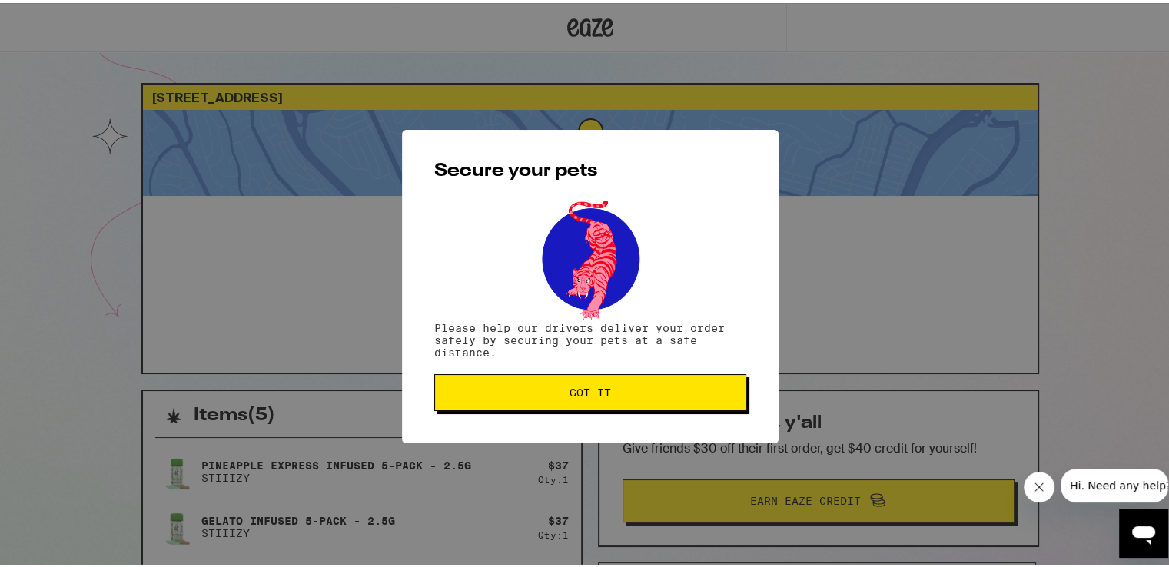
click at [643, 408] on button "Got it" at bounding box center [590, 389] width 312 height 37
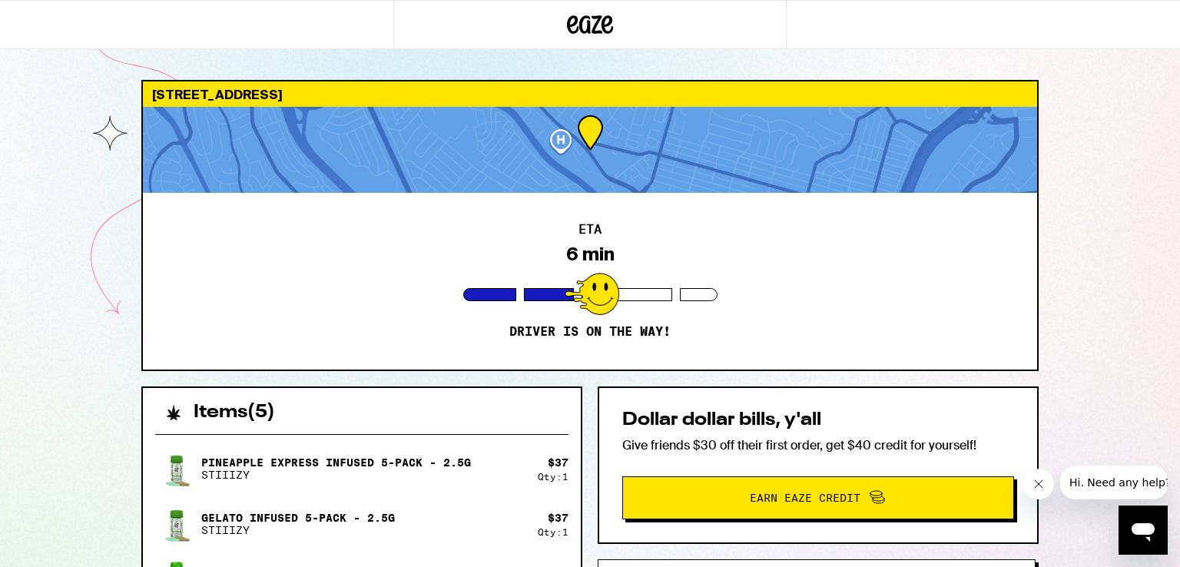
click at [1041, 488] on icon "Close message from company" at bounding box center [1038, 484] width 12 height 12
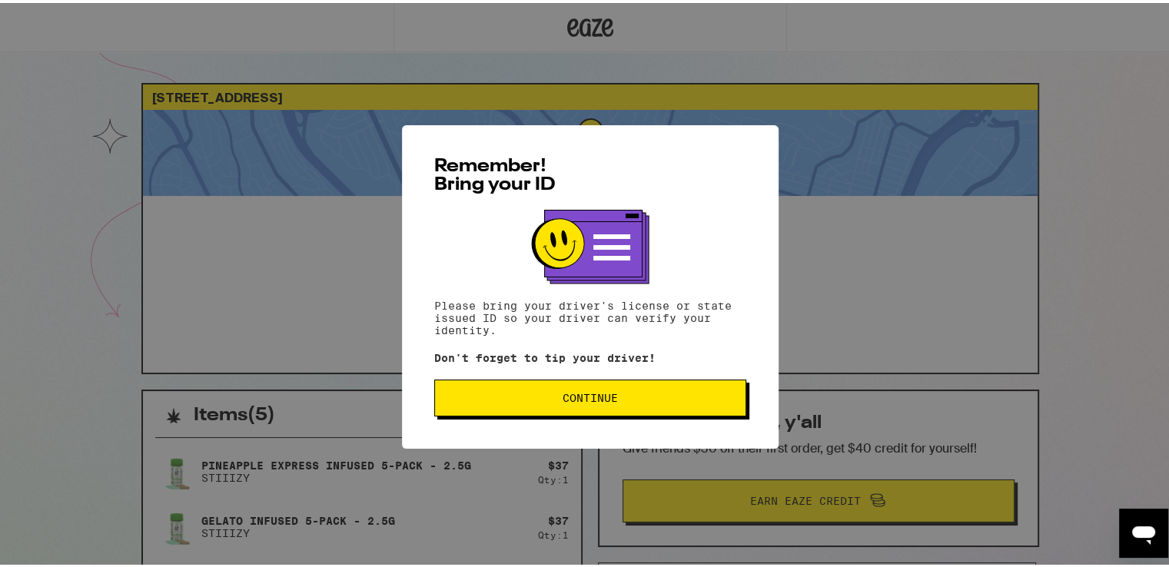
click at [652, 382] on button "Continue" at bounding box center [590, 395] width 312 height 37
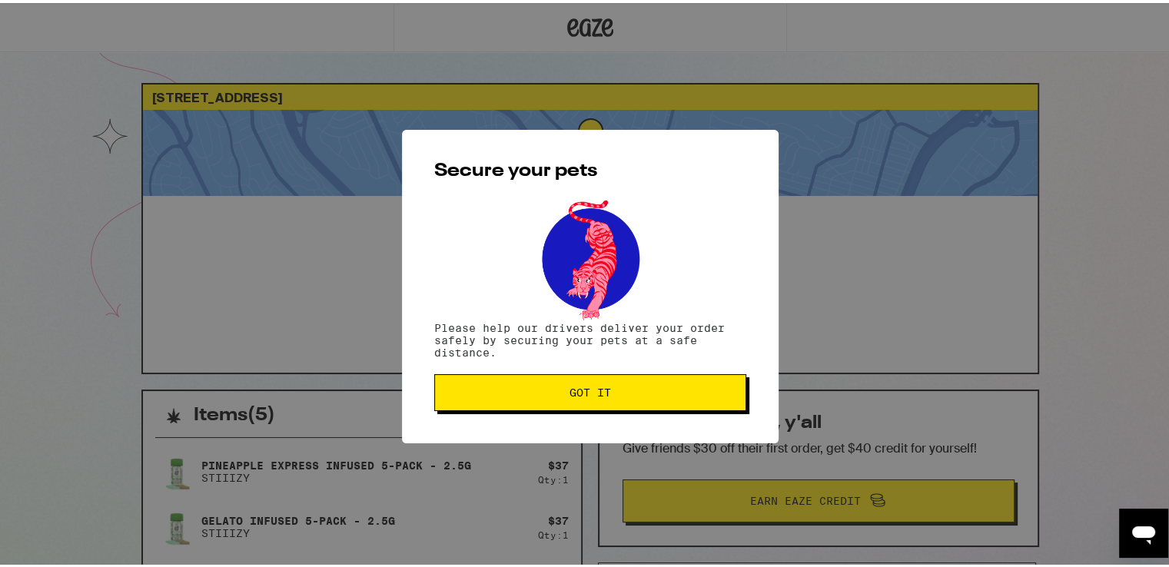
click at [652, 382] on button "Got it" at bounding box center [590, 389] width 312 height 37
